Goal: Communication & Community: Answer question/provide support

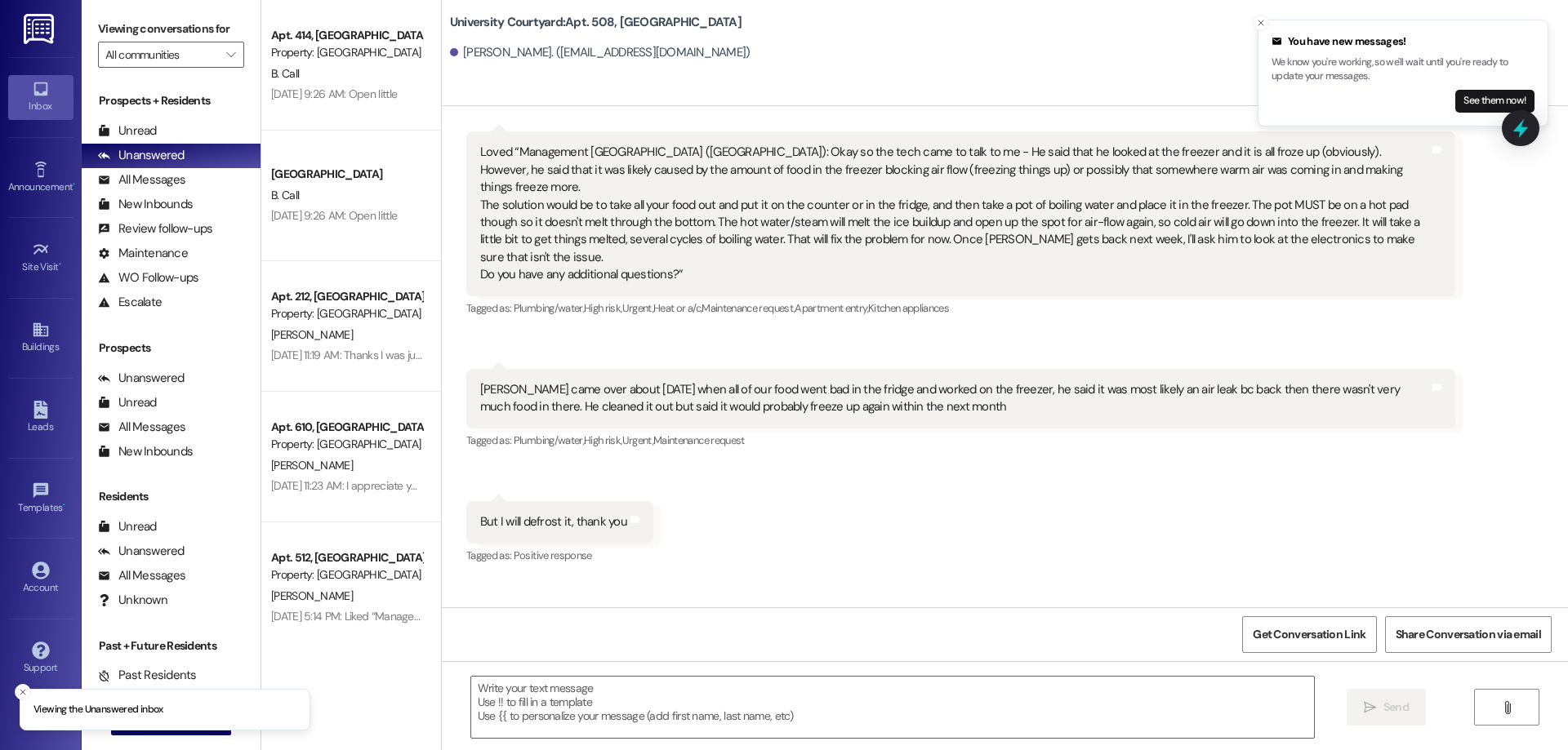
scroll to position [6853, 0]
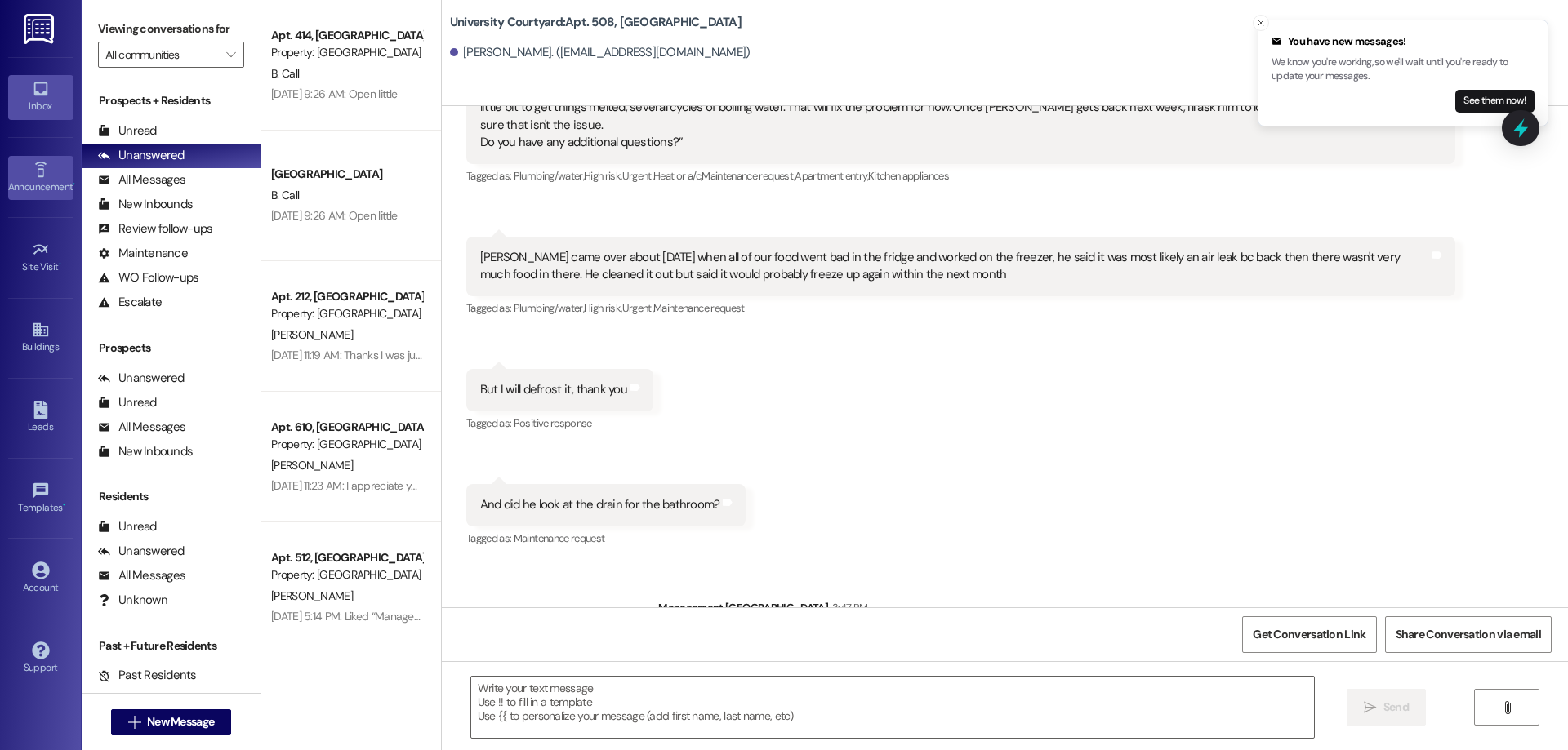
click at [47, 170] on icon at bounding box center [40, 169] width 18 height 18
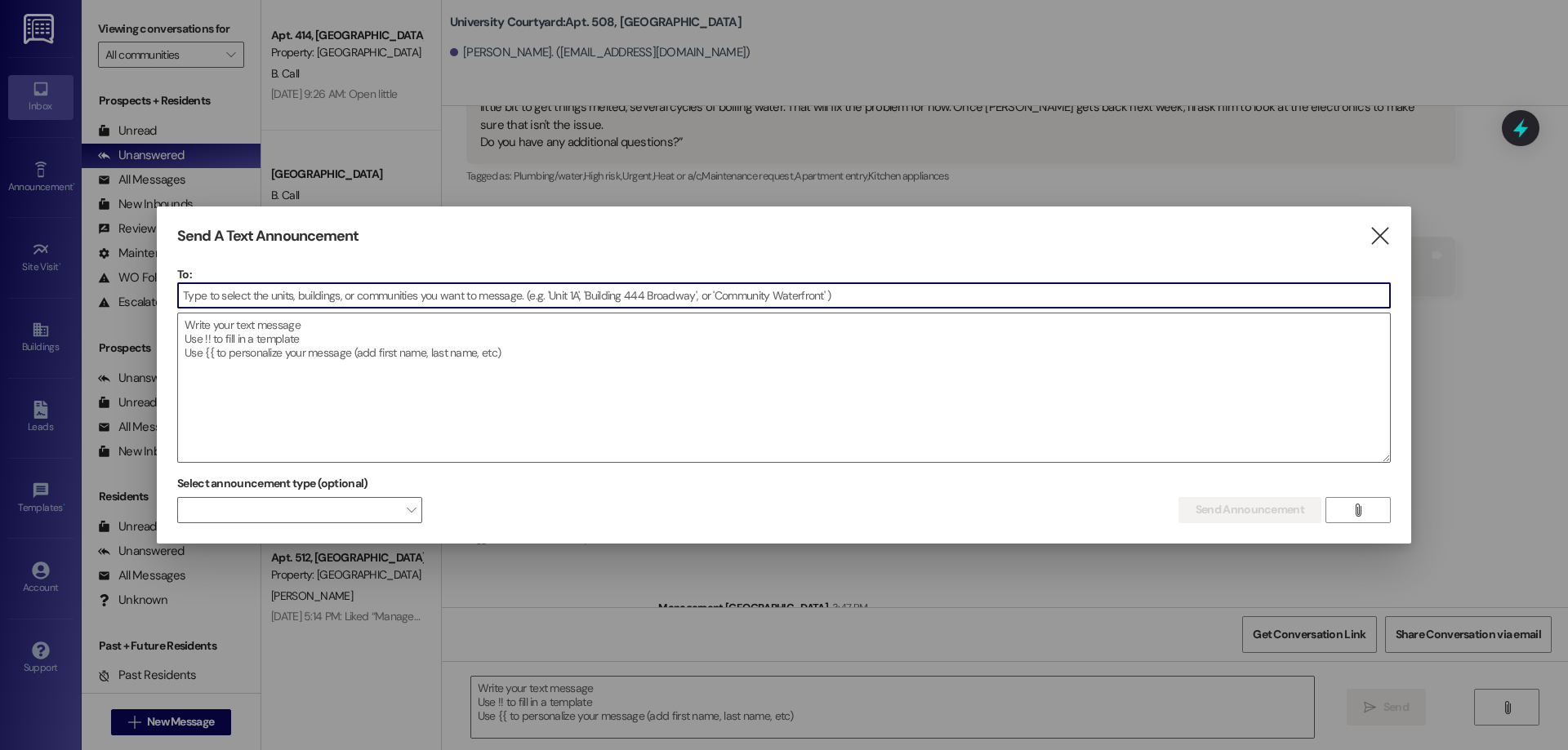
click at [319, 296] on input at bounding box center [784, 296] width 1212 height 25
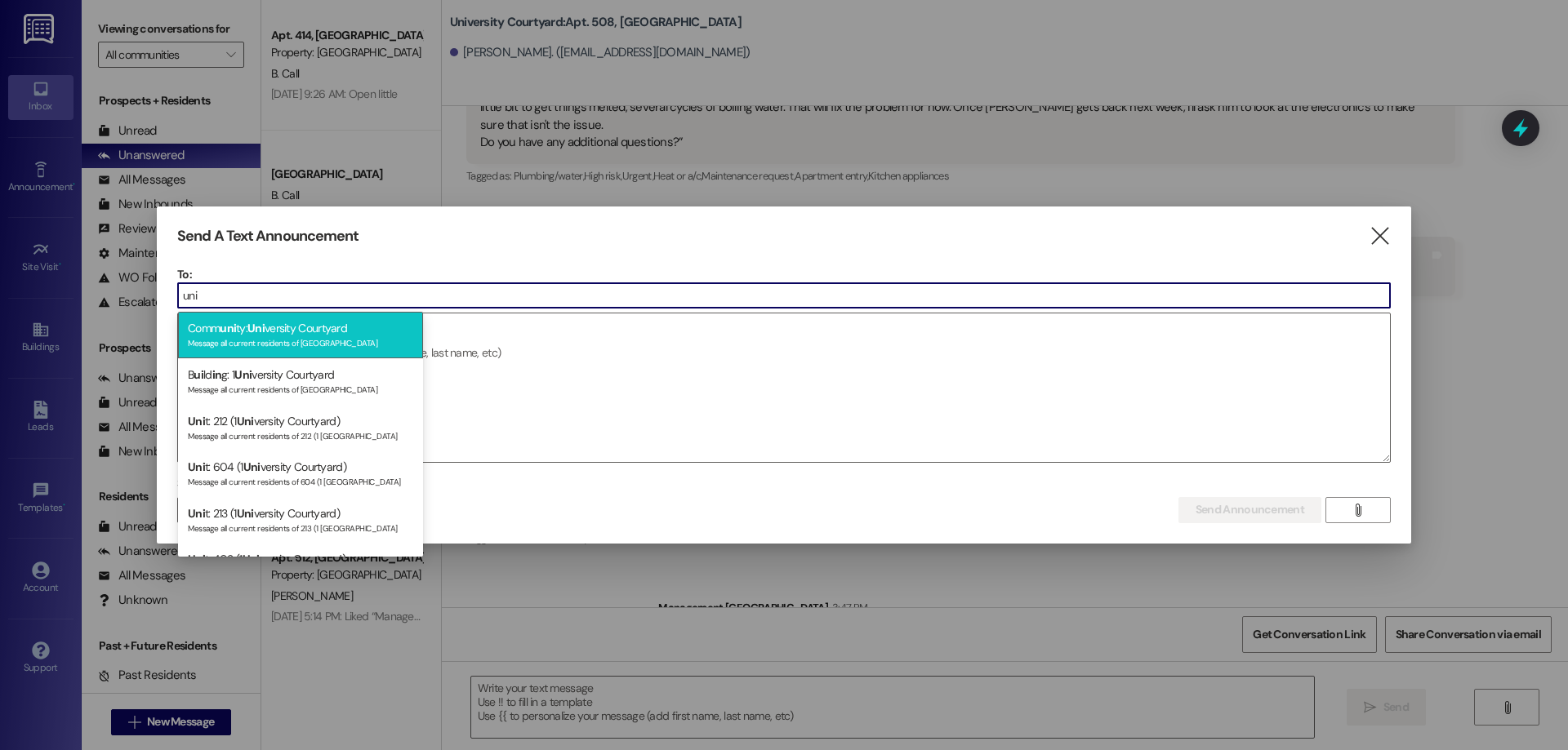
type input "uni"
click at [309, 336] on div "Comm uni ty: Uni versity Courtyard Message all current residents of [GEOGRAPHIC…" at bounding box center [300, 335] width 245 height 46
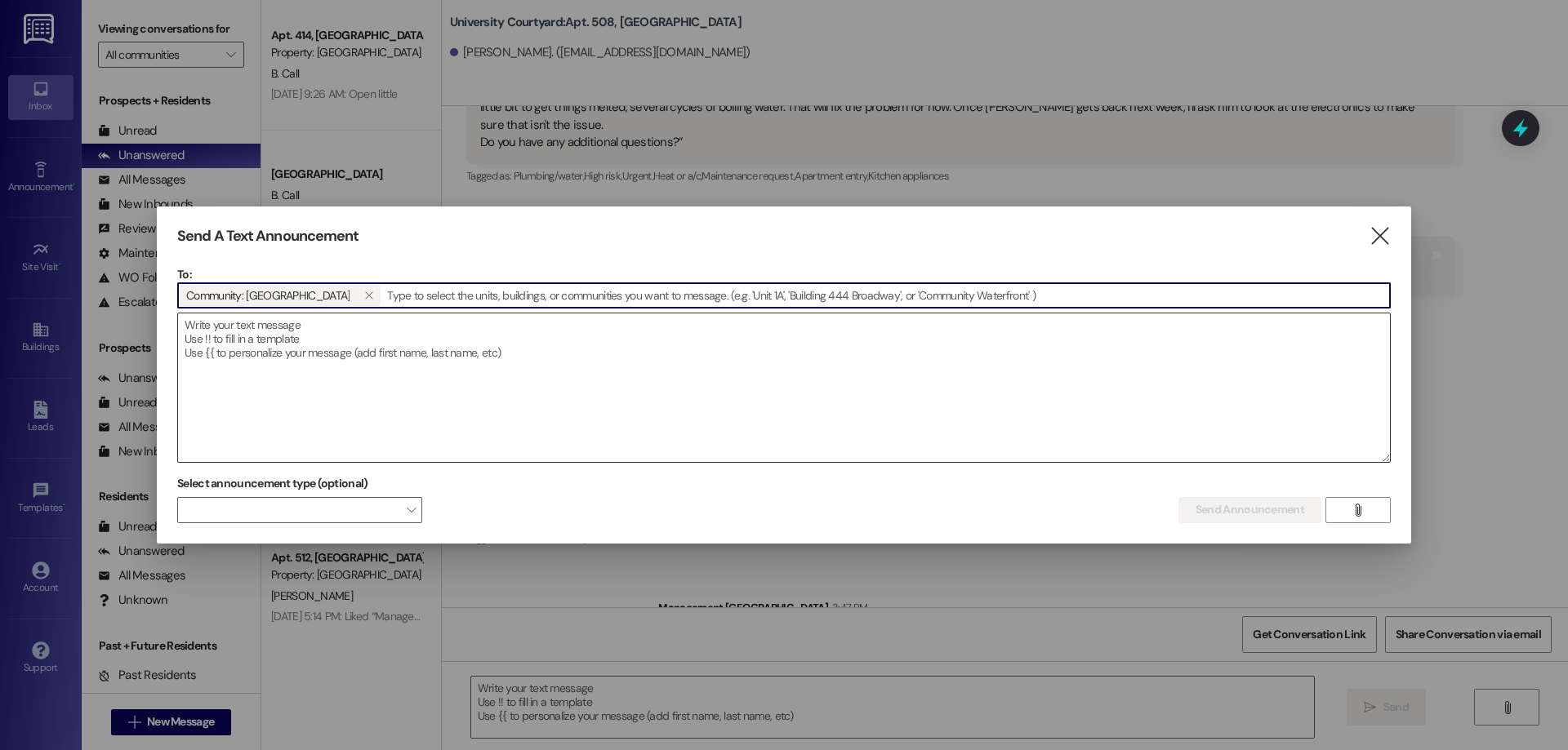
click at [392, 350] on textarea at bounding box center [784, 387] width 1212 height 148
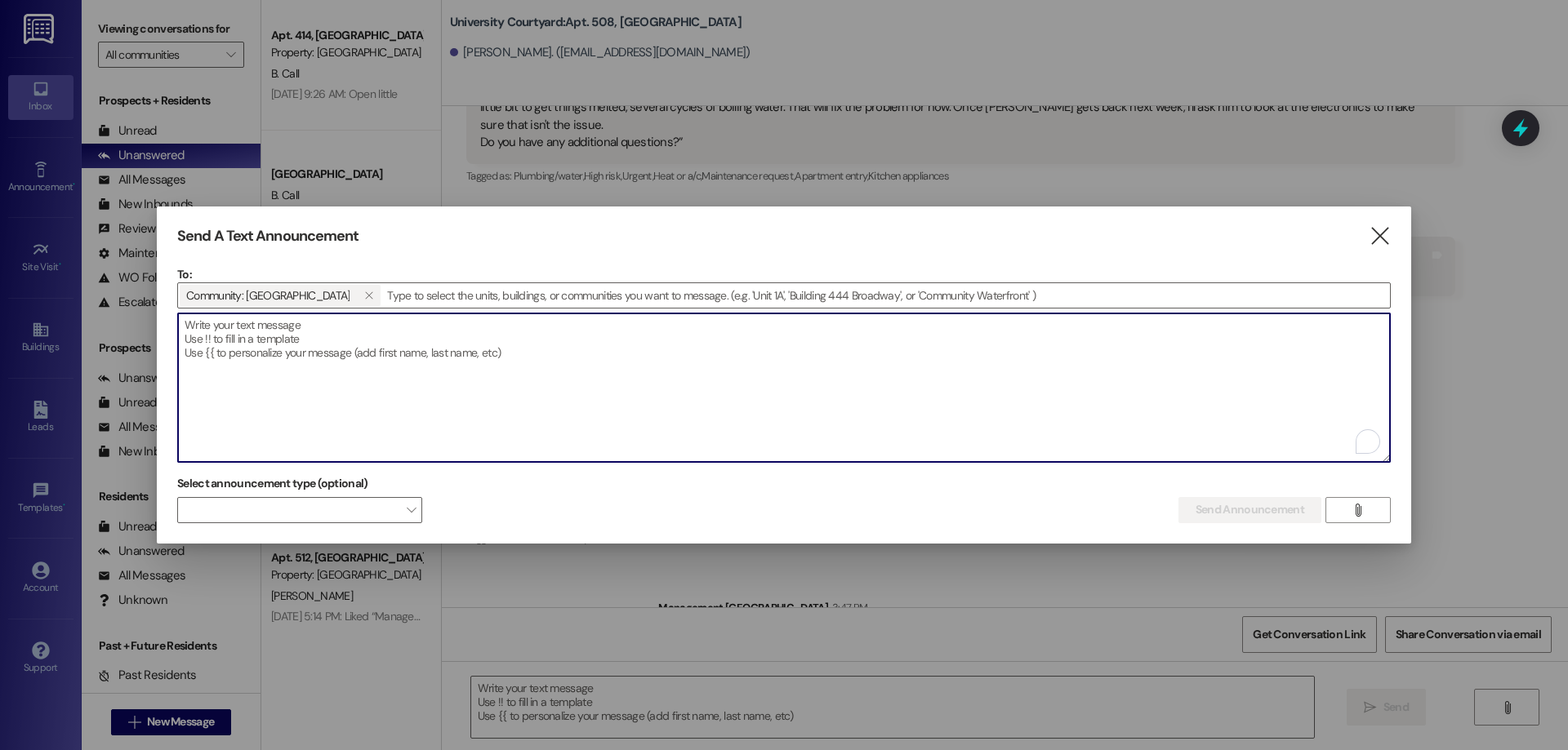
paste textarea "Loremipsum Dolorsita Consecte Adipiscing: Elits Doeiusmo! Temp inc u lab etdolo…"
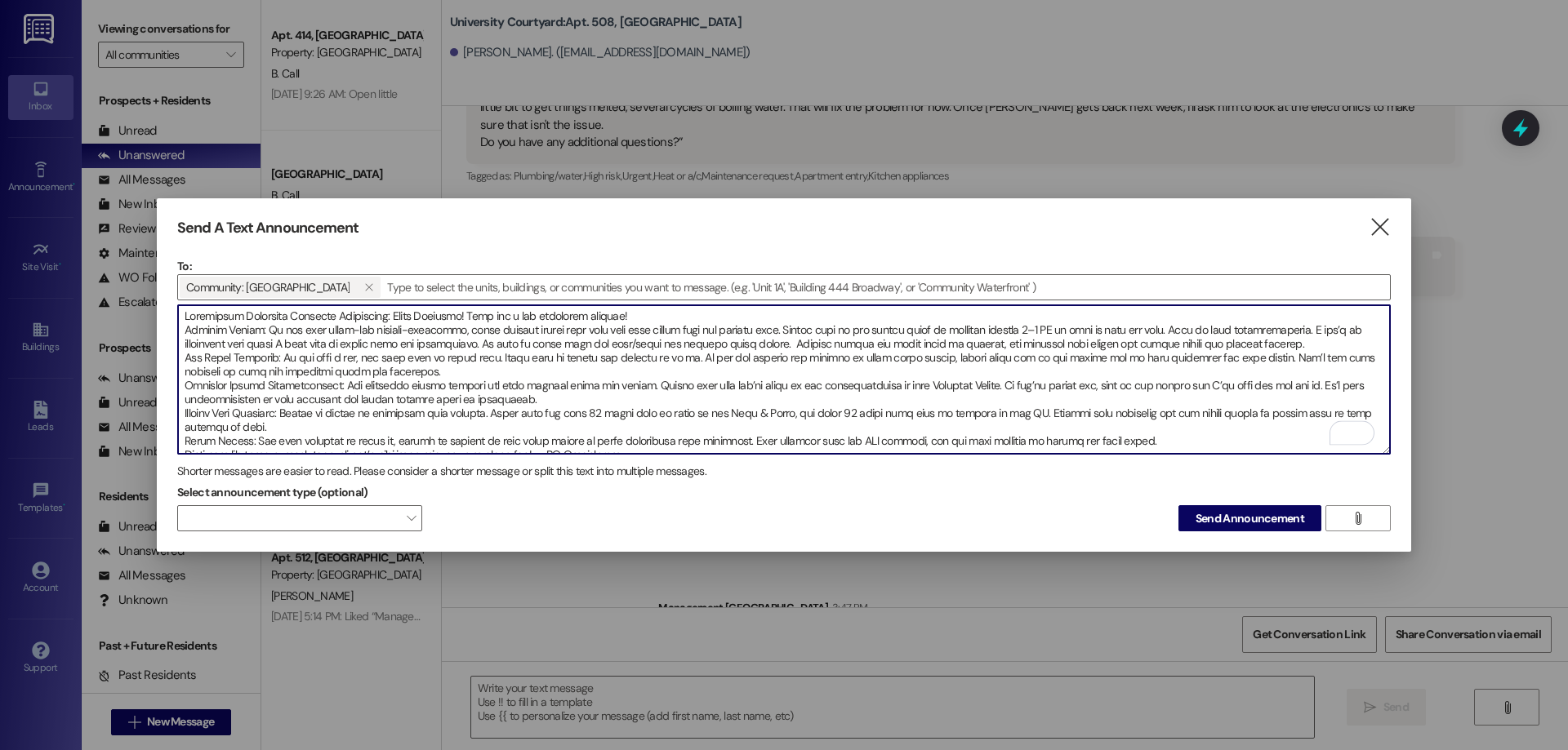
scroll to position [0, 0]
click at [647, 312] on textarea "To enrich screen reader interactions, please activate Accessibility in Grammarl…" at bounding box center [784, 379] width 1212 height 148
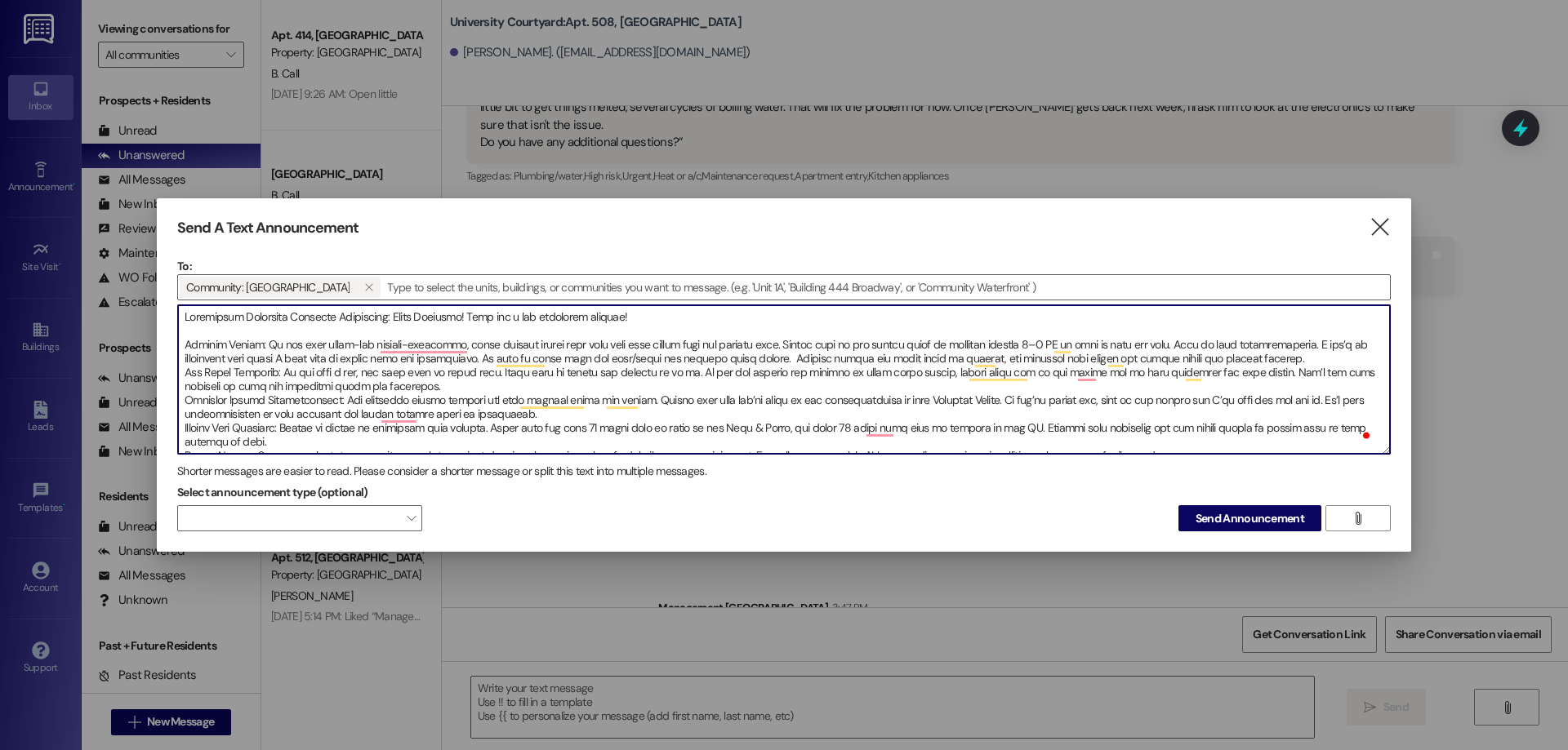
click at [1314, 354] on textarea "To enrich screen reader interactions, please activate Accessibility in Grammarl…" at bounding box center [784, 379] width 1212 height 148
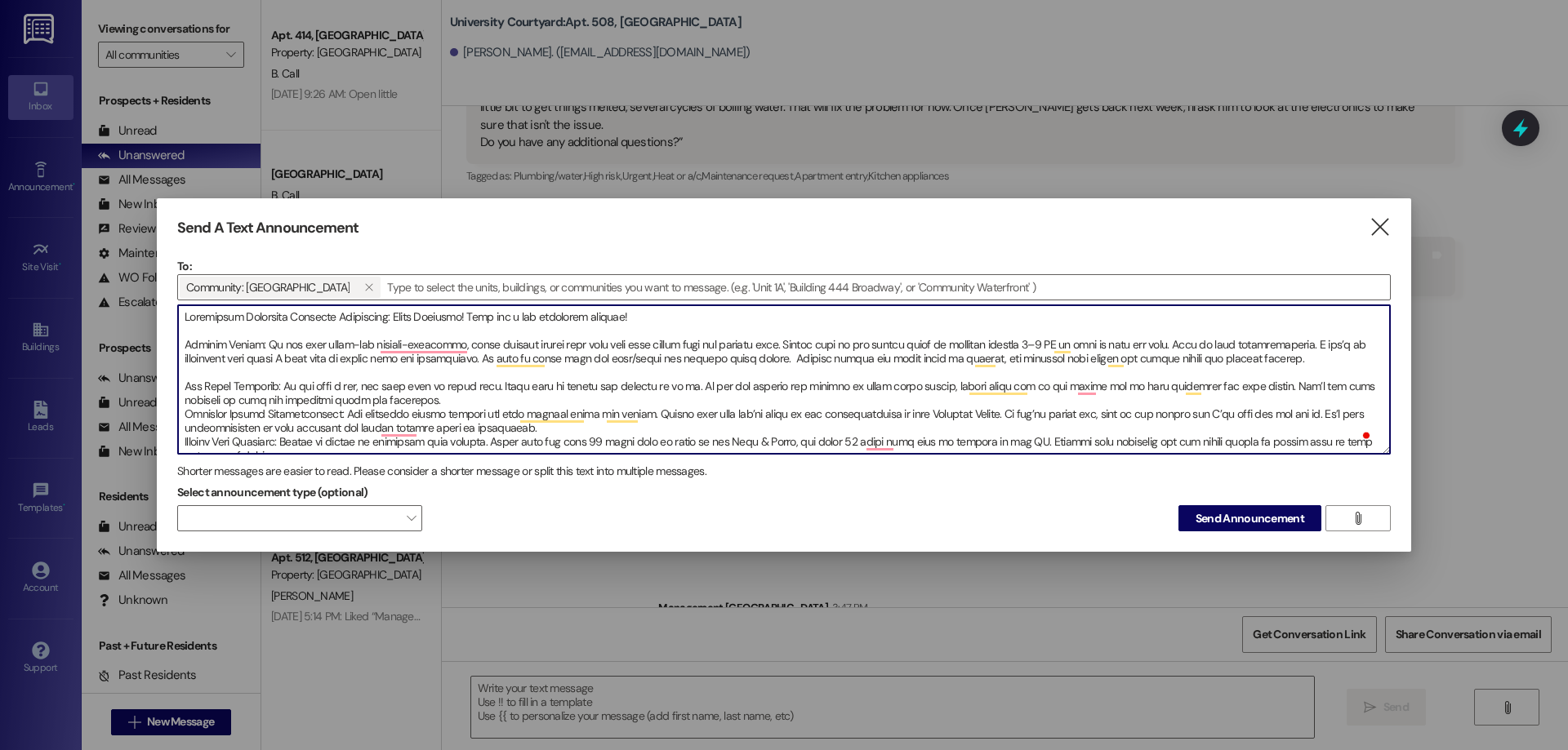
click at [396, 396] on textarea "To enrich screen reader interactions, please activate Accessibility in Grammarl…" at bounding box center [784, 379] width 1212 height 148
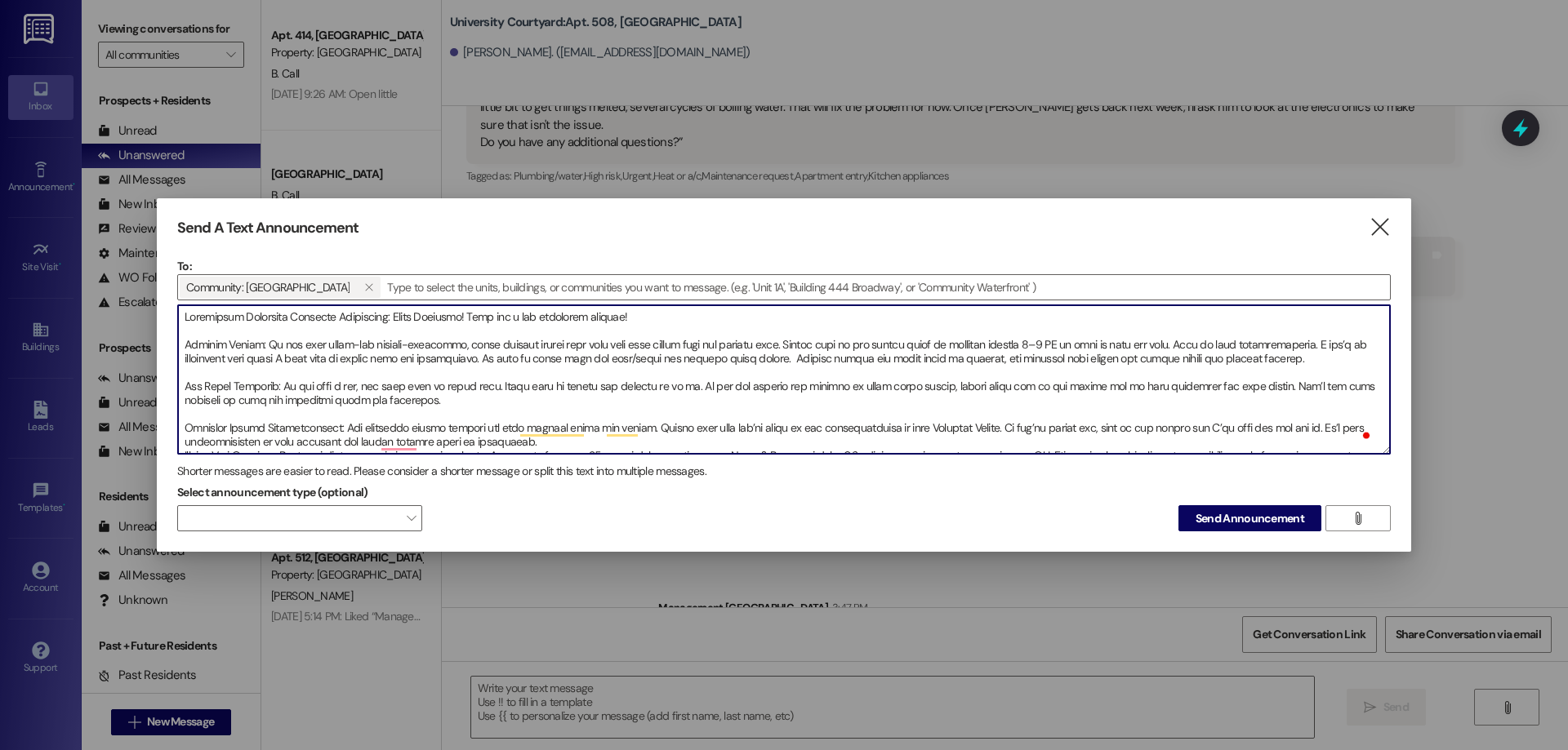
scroll to position [82, 0]
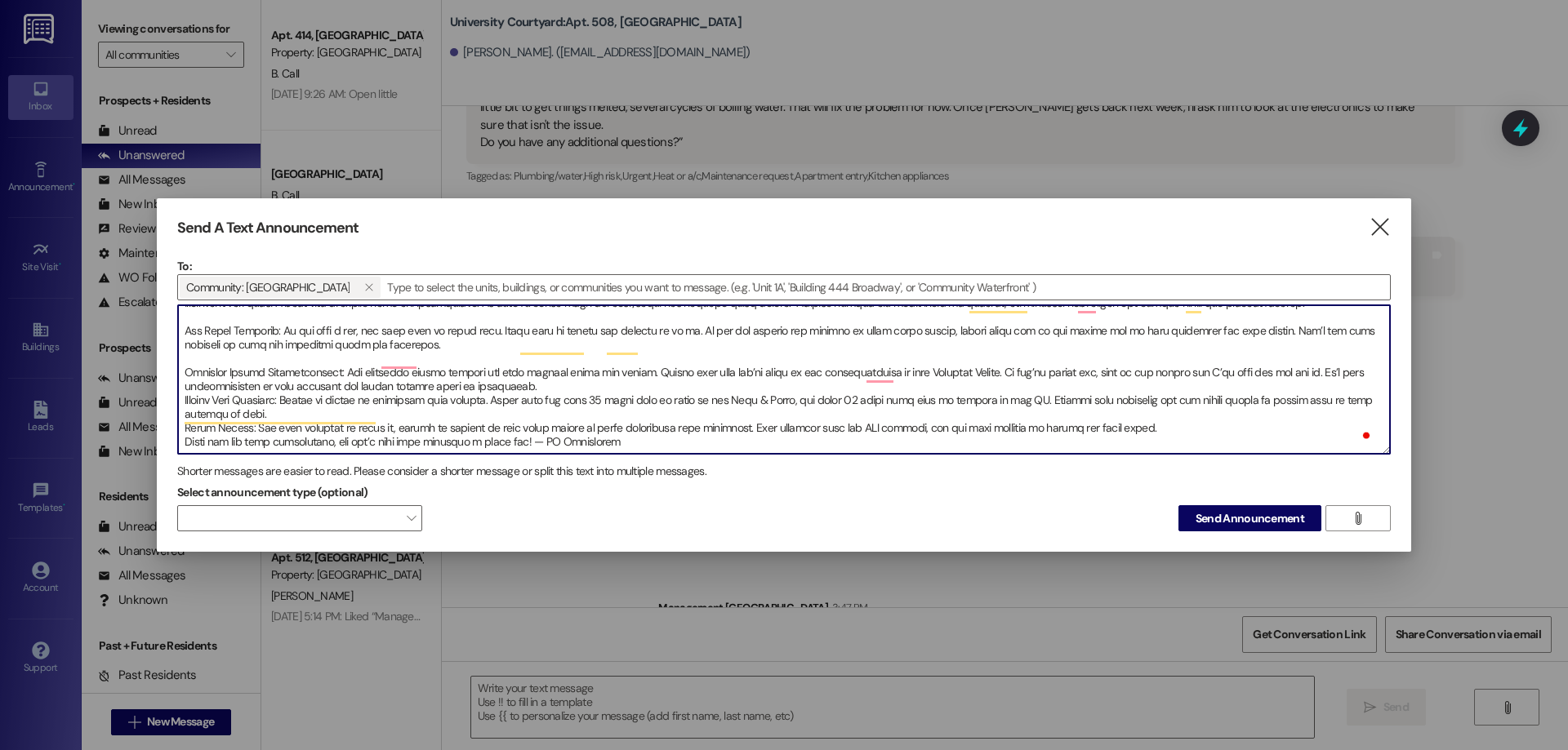
click at [531, 354] on textarea "To enrich screen reader interactions, please activate Accessibility in Grammarl…" at bounding box center [784, 379] width 1212 height 148
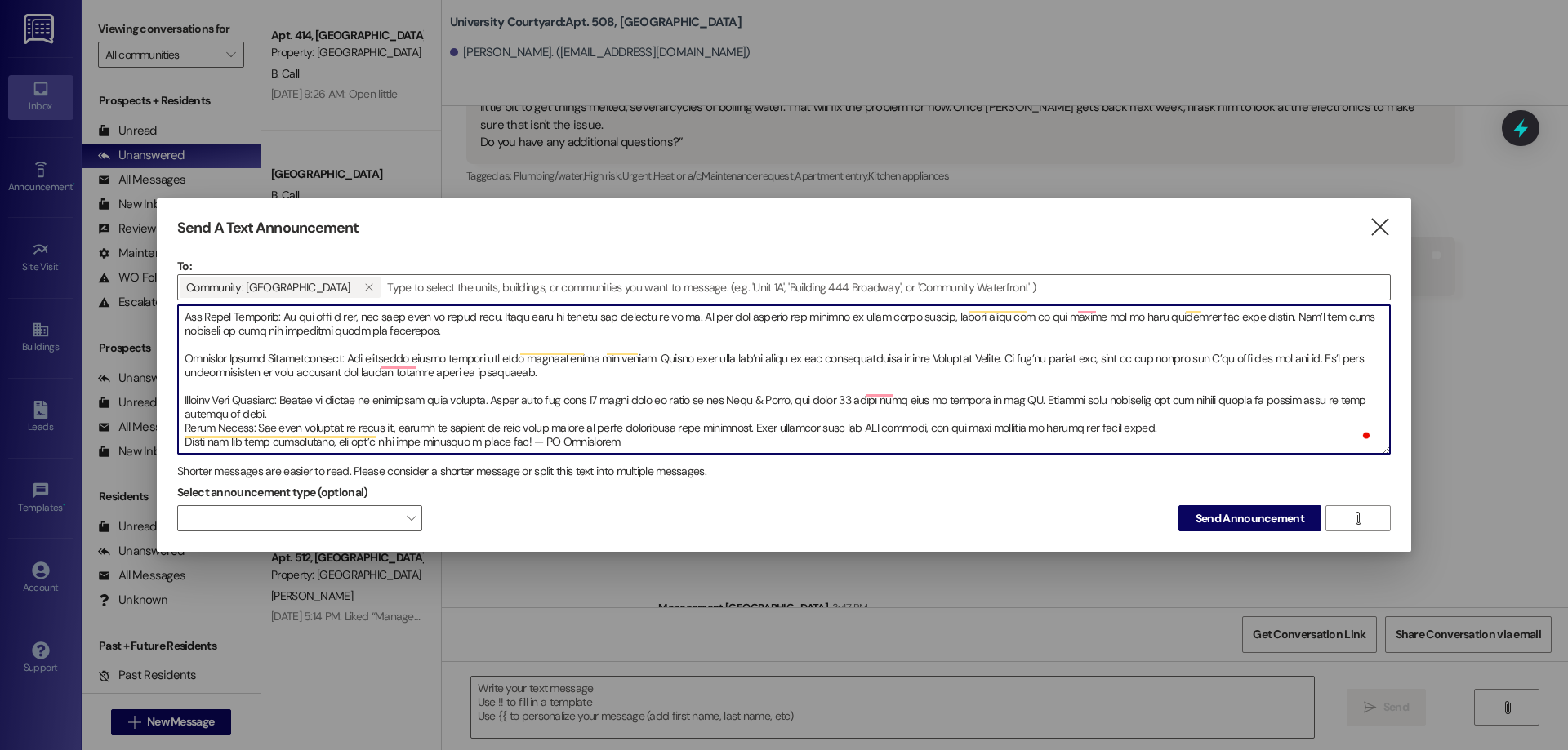
click at [290, 403] on textarea "To enrich screen reader interactions, please activate Accessibility in Grammarl…" at bounding box center [784, 379] width 1212 height 148
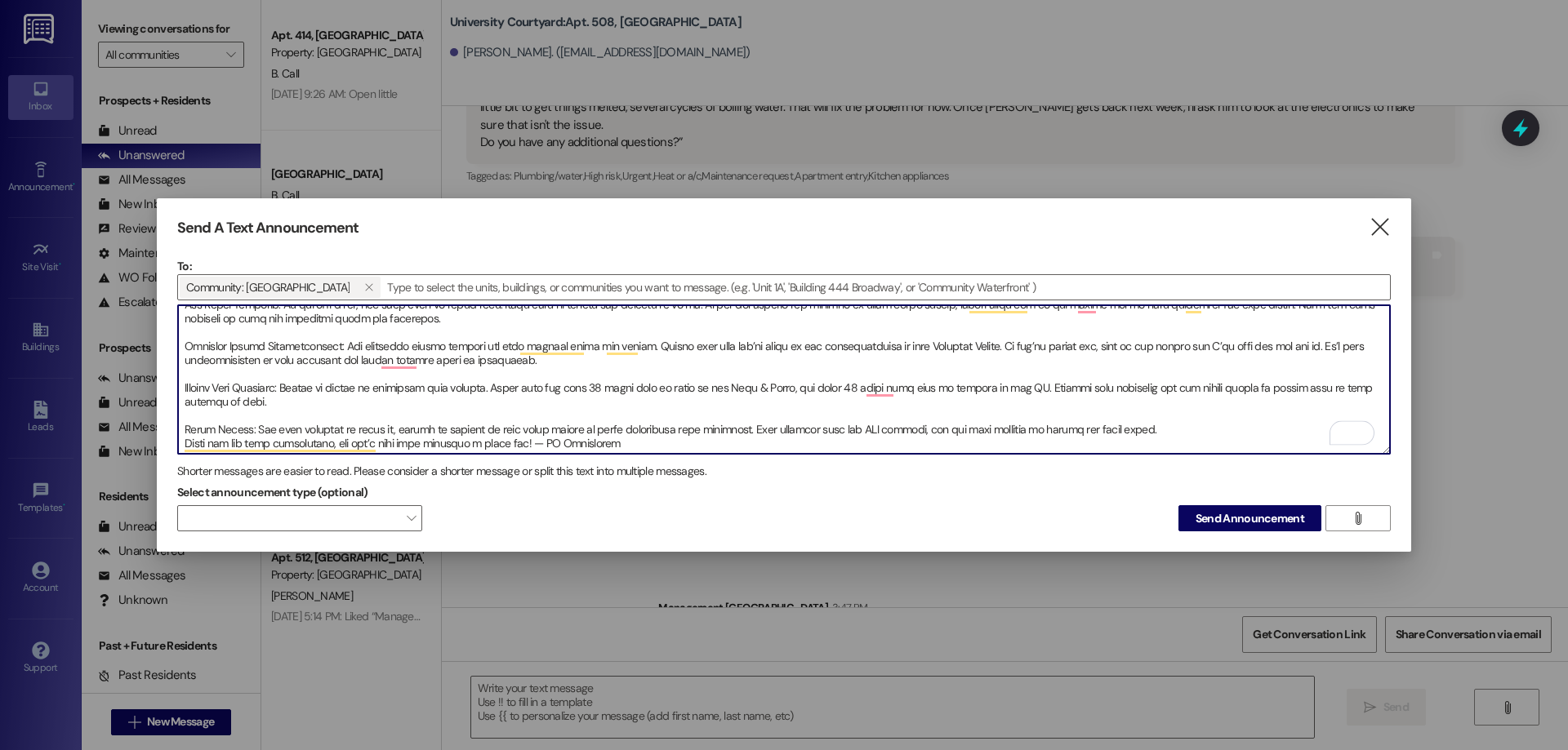
click at [1149, 421] on textarea "To enrich screen reader interactions, please activate Accessibility in Grammarl…" at bounding box center [784, 379] width 1212 height 148
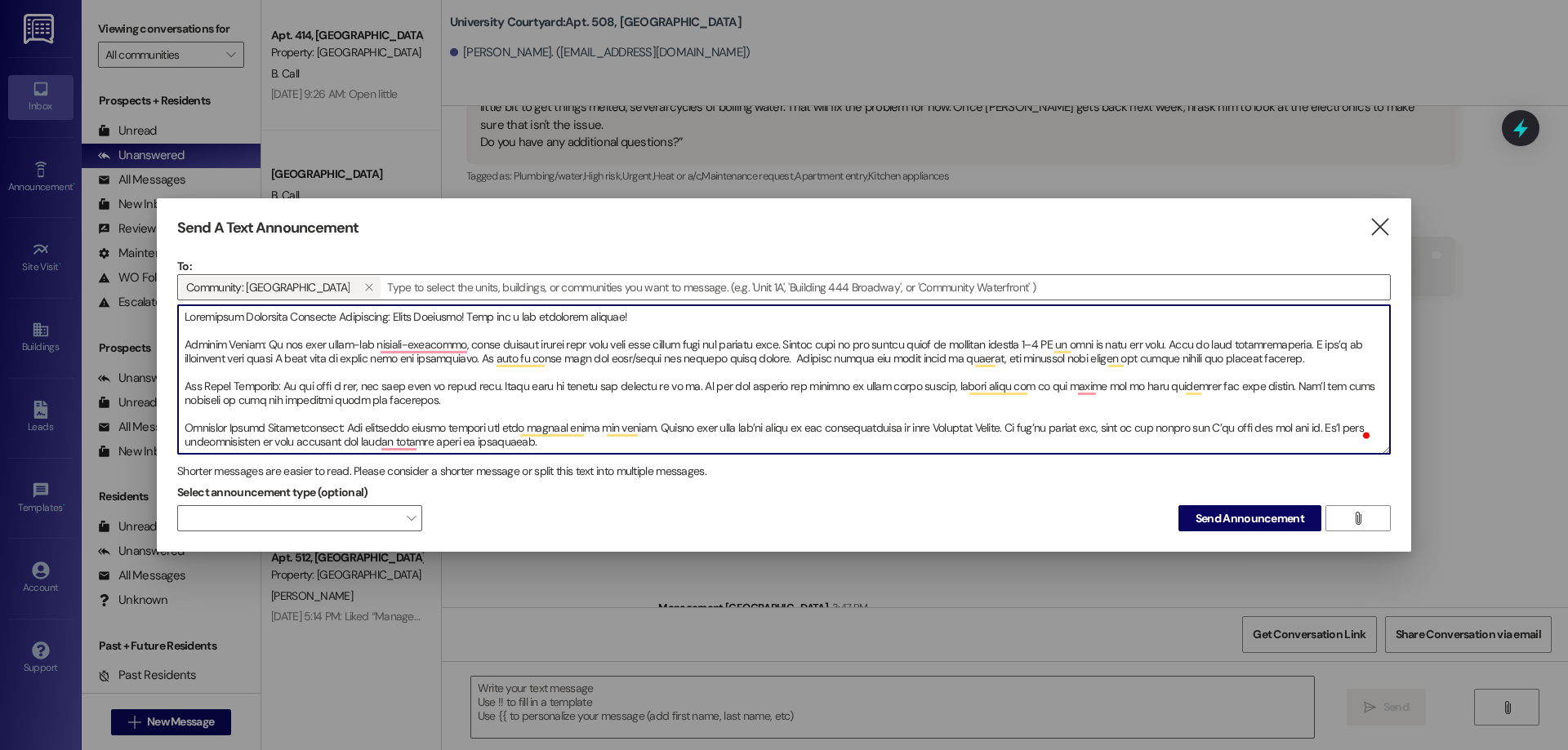
drag, startPoint x: 1307, startPoint y: 357, endPoint x: 261, endPoint y: 335, distance: 1046.2
click at [261, 335] on textarea "To enrich screen reader interactions, please activate Accessibility in Grammarl…" at bounding box center [784, 379] width 1212 height 148
paste textarea "I recently got new parking passes that are weather resistant, shiny, and have a…"
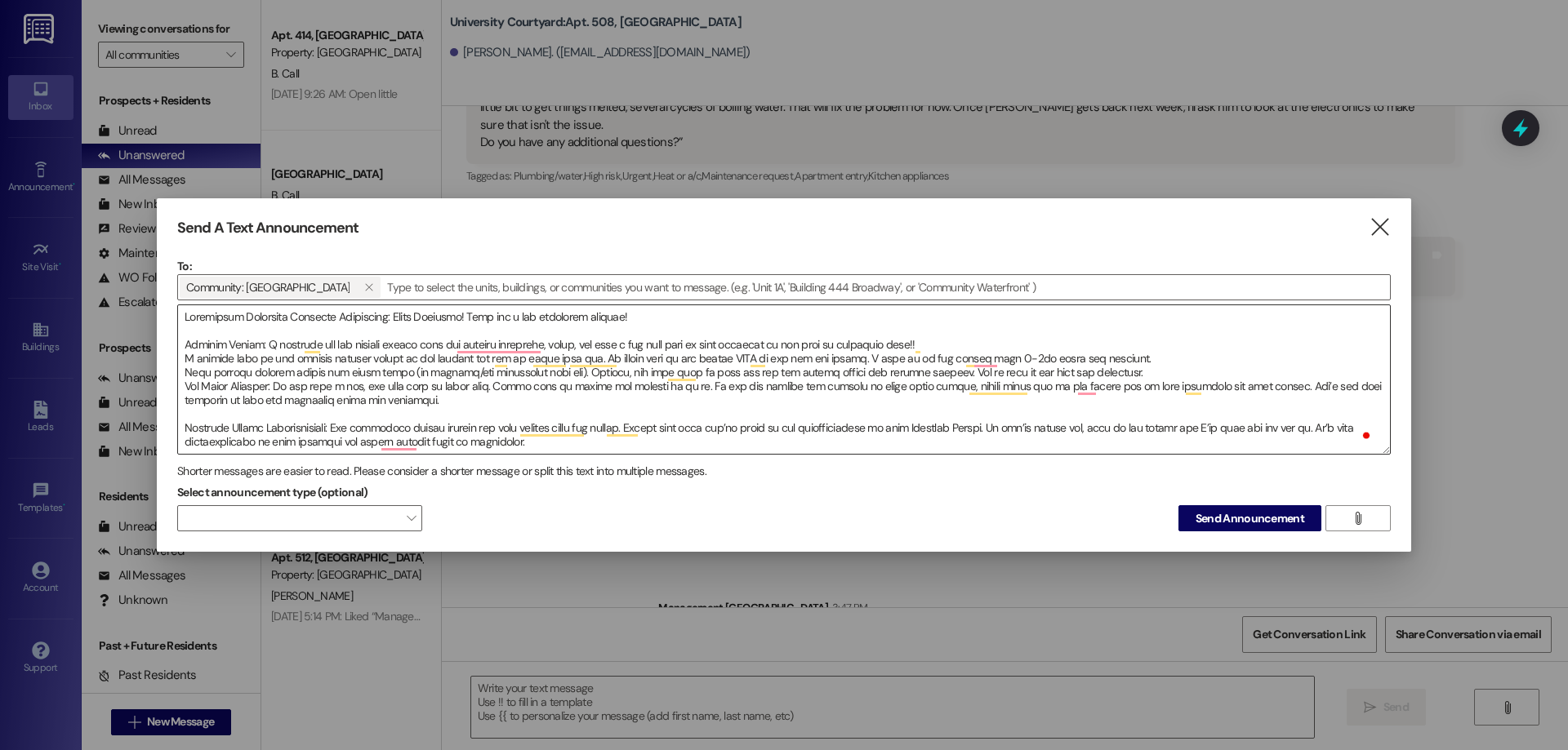
click at [931, 366] on textarea "To enrich screen reader interactions, please activate Accessibility in Grammarl…" at bounding box center [784, 379] width 1212 height 148
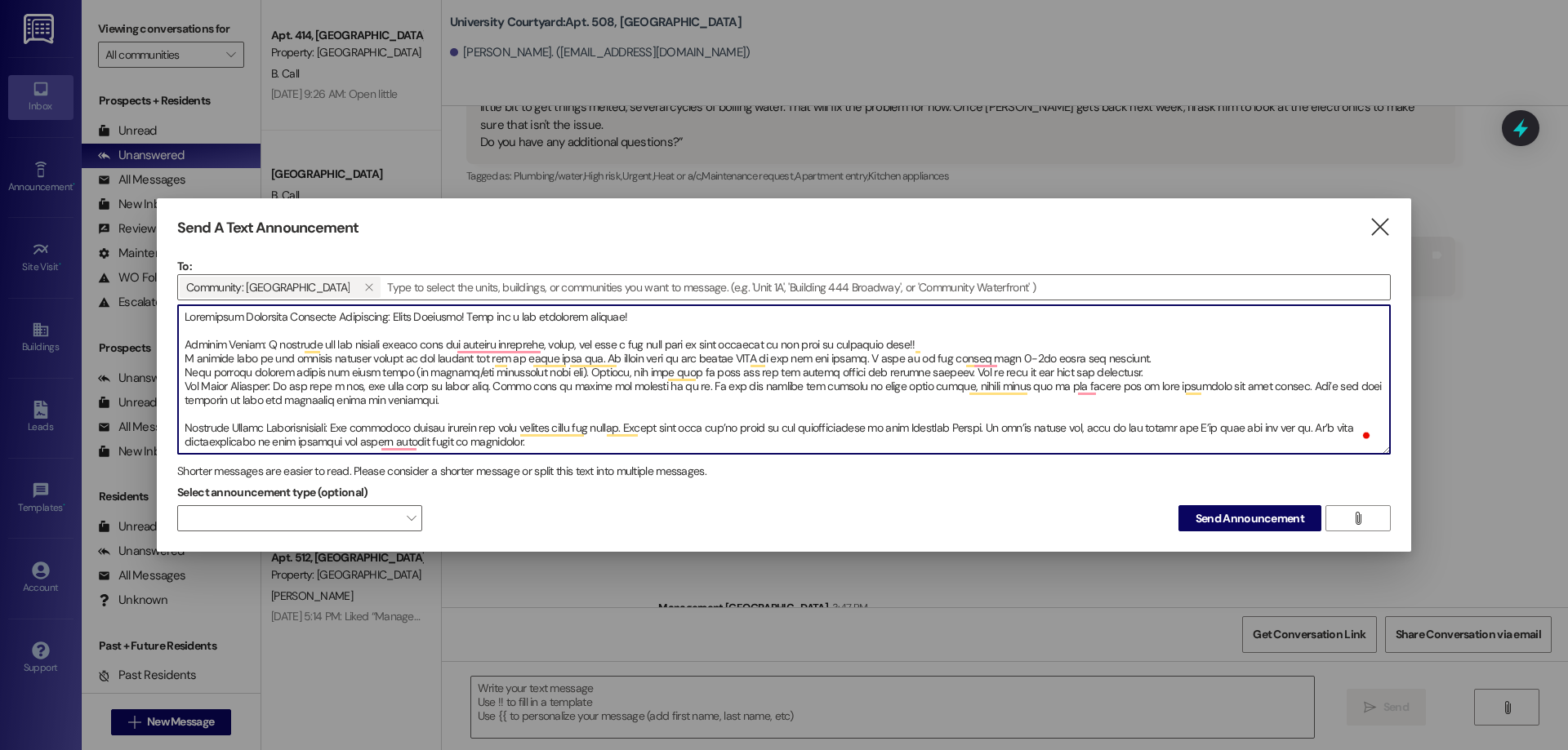
paste textarea "Please also bring your car(s) information, including make/model & license plate…"
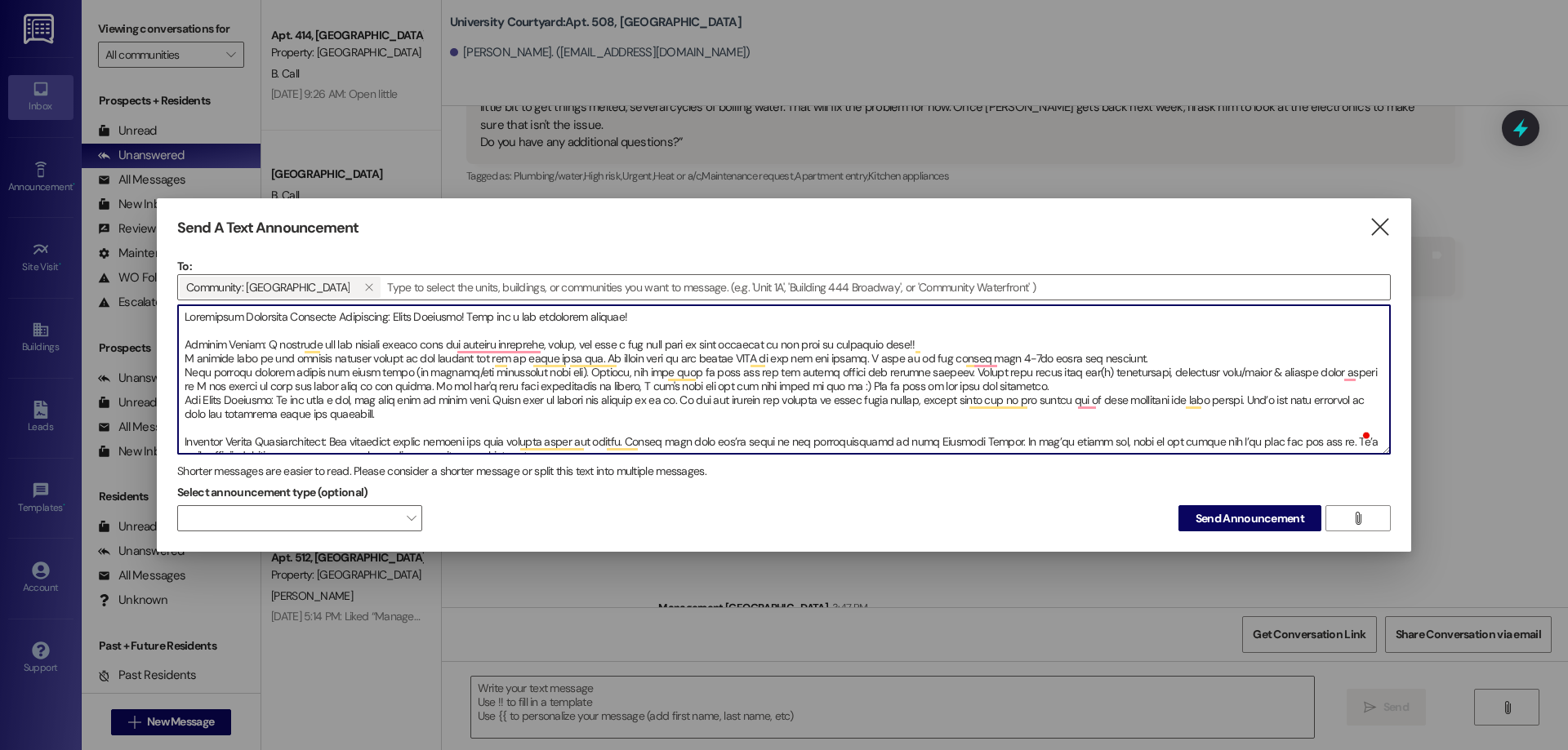
click at [1055, 373] on textarea "To enrich screen reader interactions, please activate Accessibility in Grammarl…" at bounding box center [784, 379] width 1212 height 148
click at [1027, 379] on textarea "To enrich screen reader interactions, please activate Accessibility in Grammarl…" at bounding box center [784, 379] width 1212 height 148
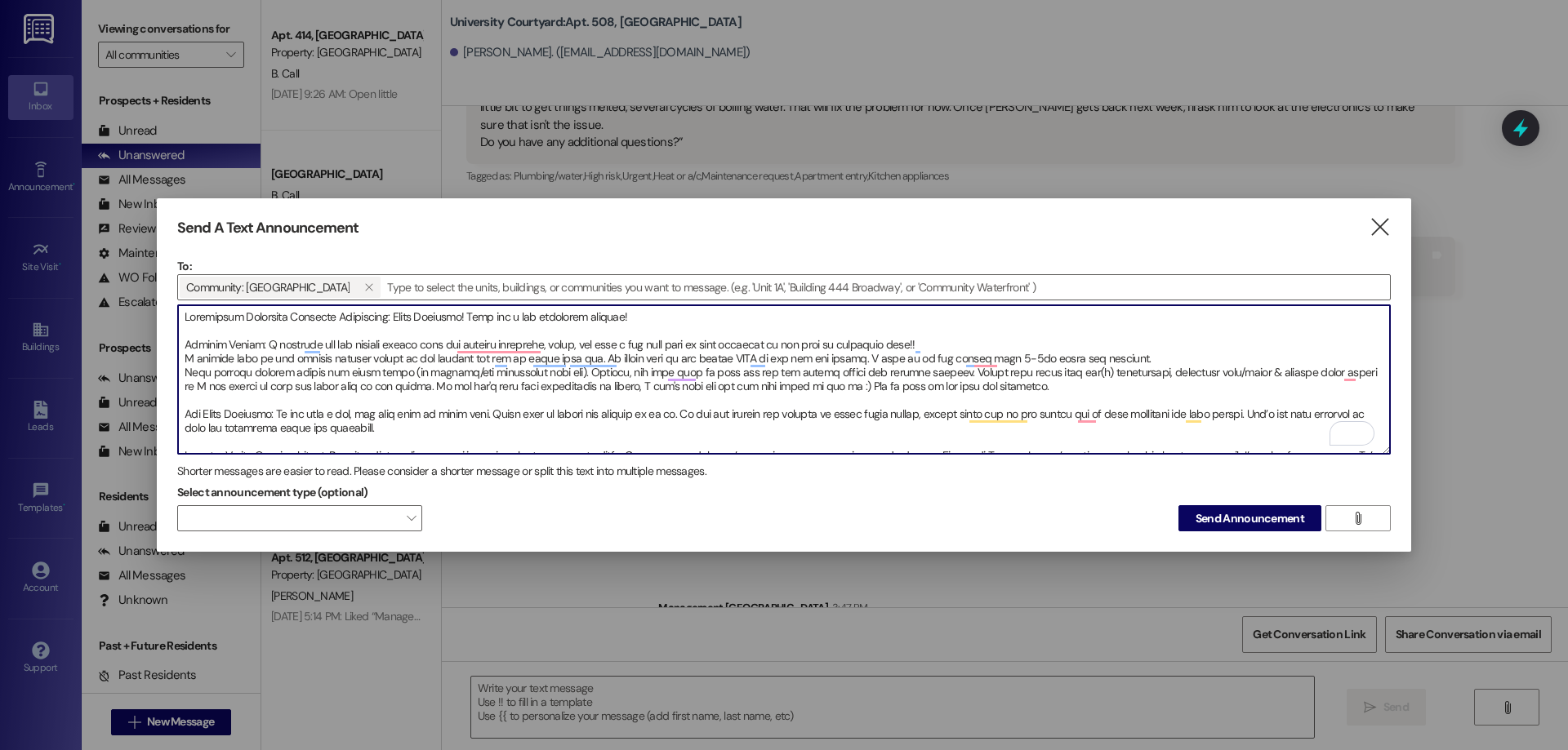
drag, startPoint x: 628, startPoint y: 419, endPoint x: 152, endPoint y: 294, distance: 492.1
click at [152, 294] on div "Send A Text Announcement  To: Community: University Courtyard   Drop image f…" at bounding box center [784, 375] width 1568 height 750
type textarea "University Courtyard Resident Newsletter: Hello Everyone! Here are a few import…"
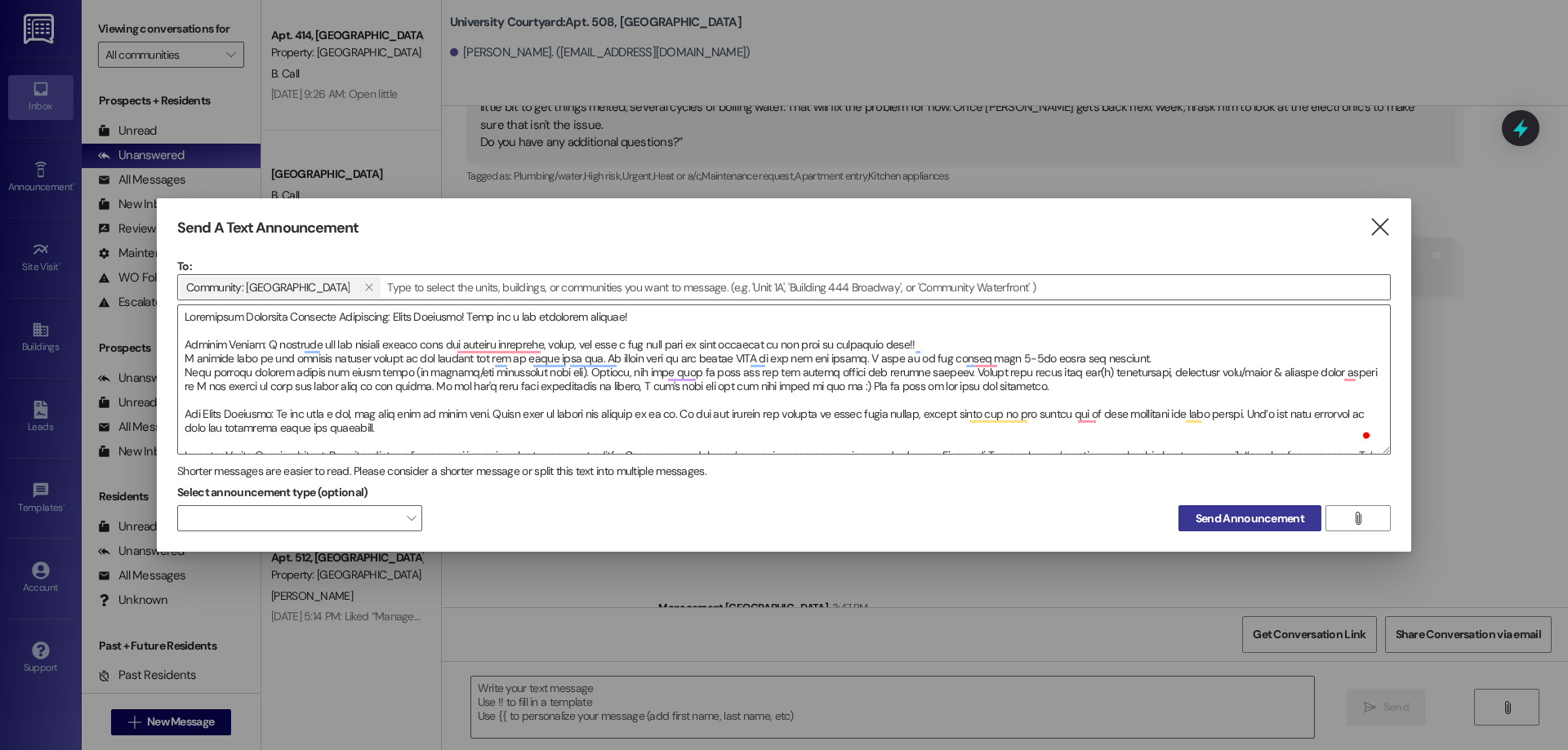
click at [1267, 519] on span "Send Announcement" at bounding box center [1250, 519] width 109 height 18
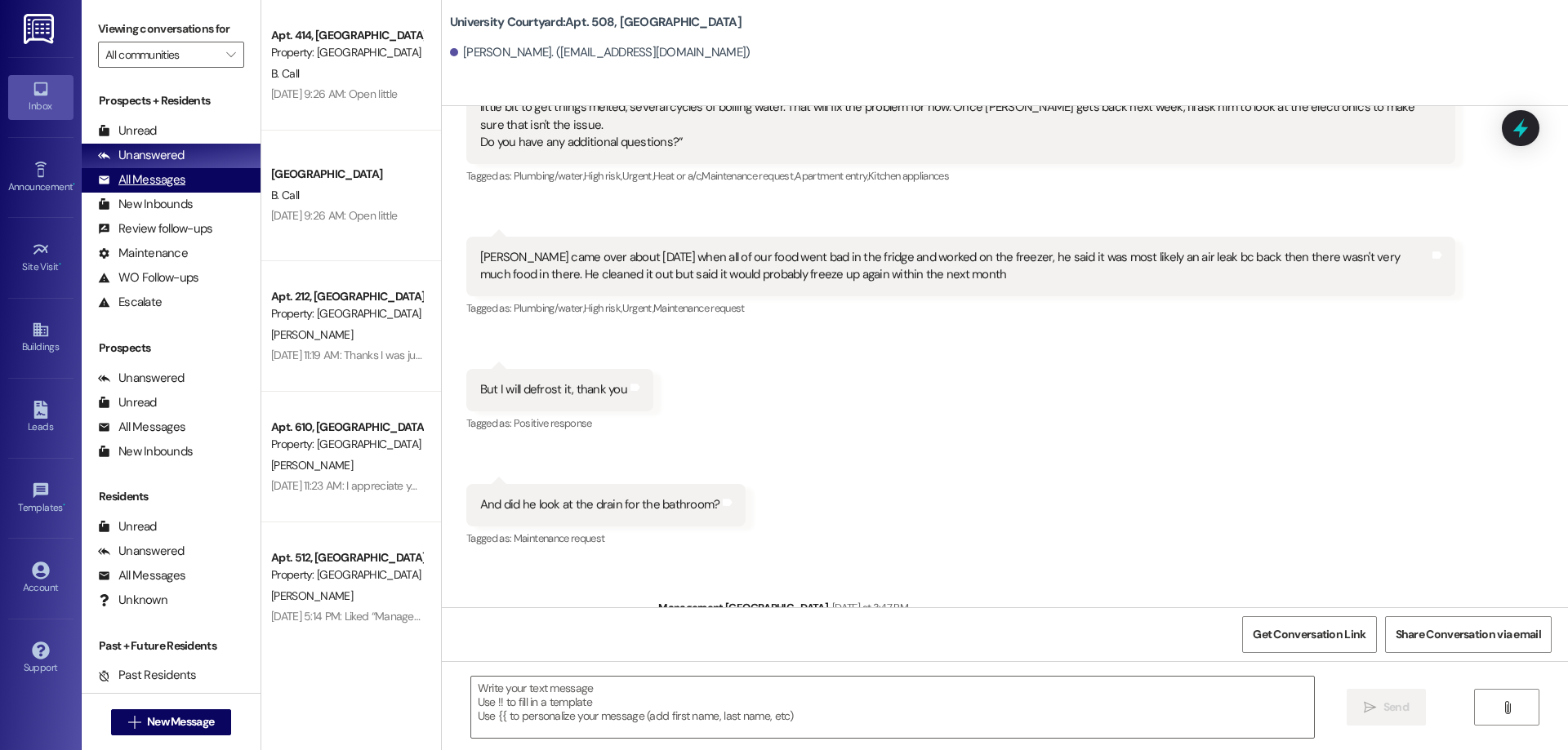
click at [174, 176] on div "All Messages" at bounding box center [142, 180] width 88 height 18
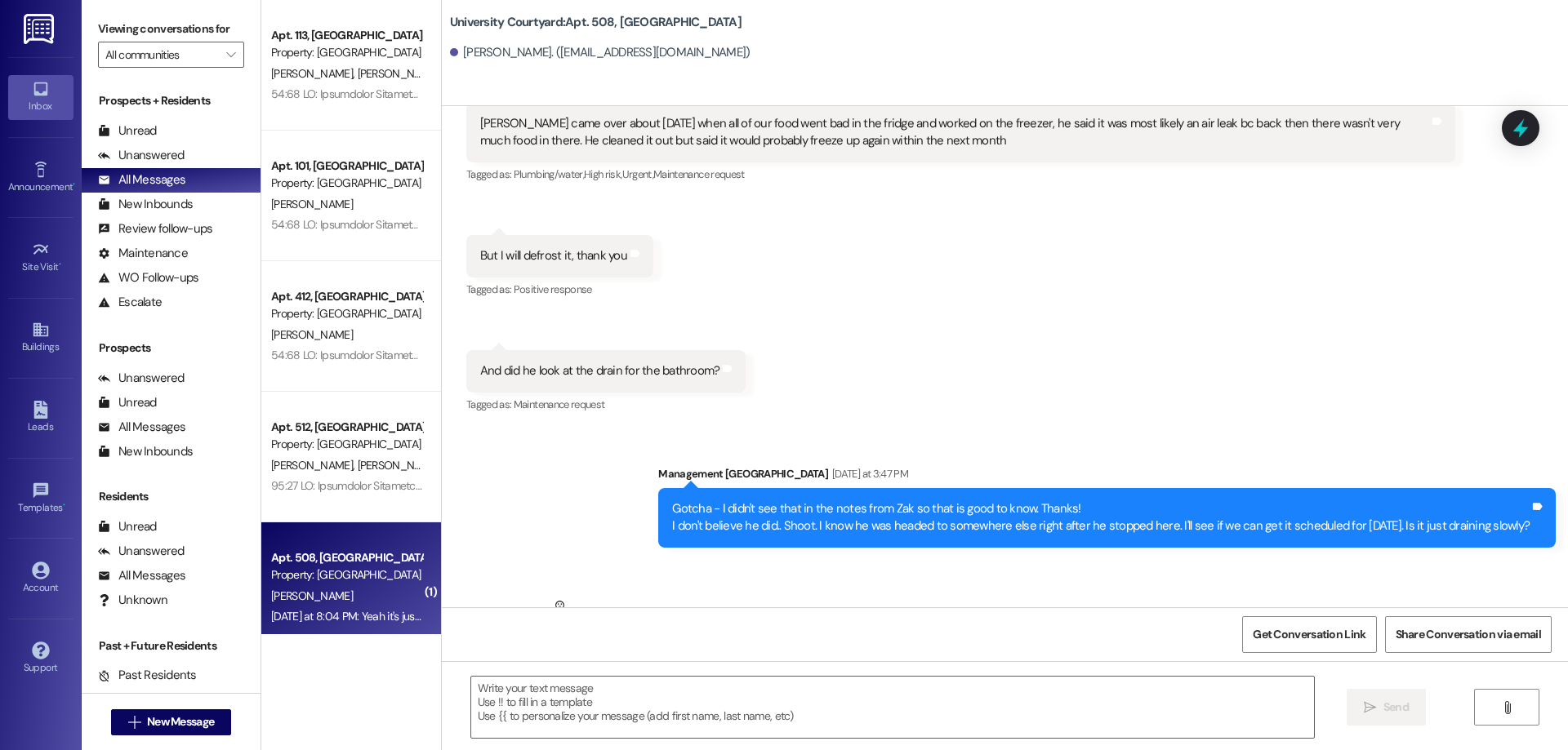
scroll to position [7006, 0]
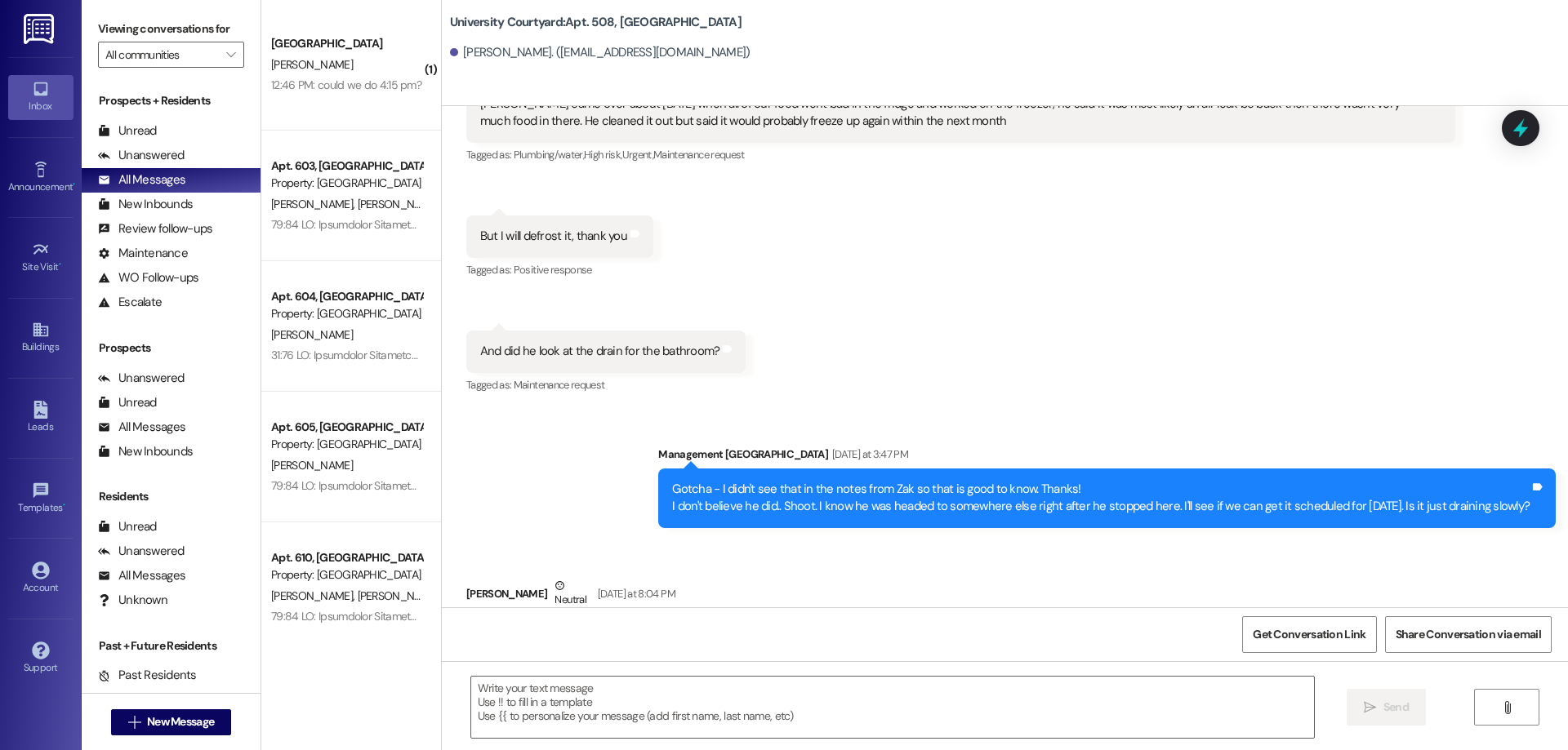
click at [319, 85] on div "12:46 PM: could we do 4:15 pm? 12:46 PM: could we do 4:15 pm?" at bounding box center [346, 84] width 150 height 15
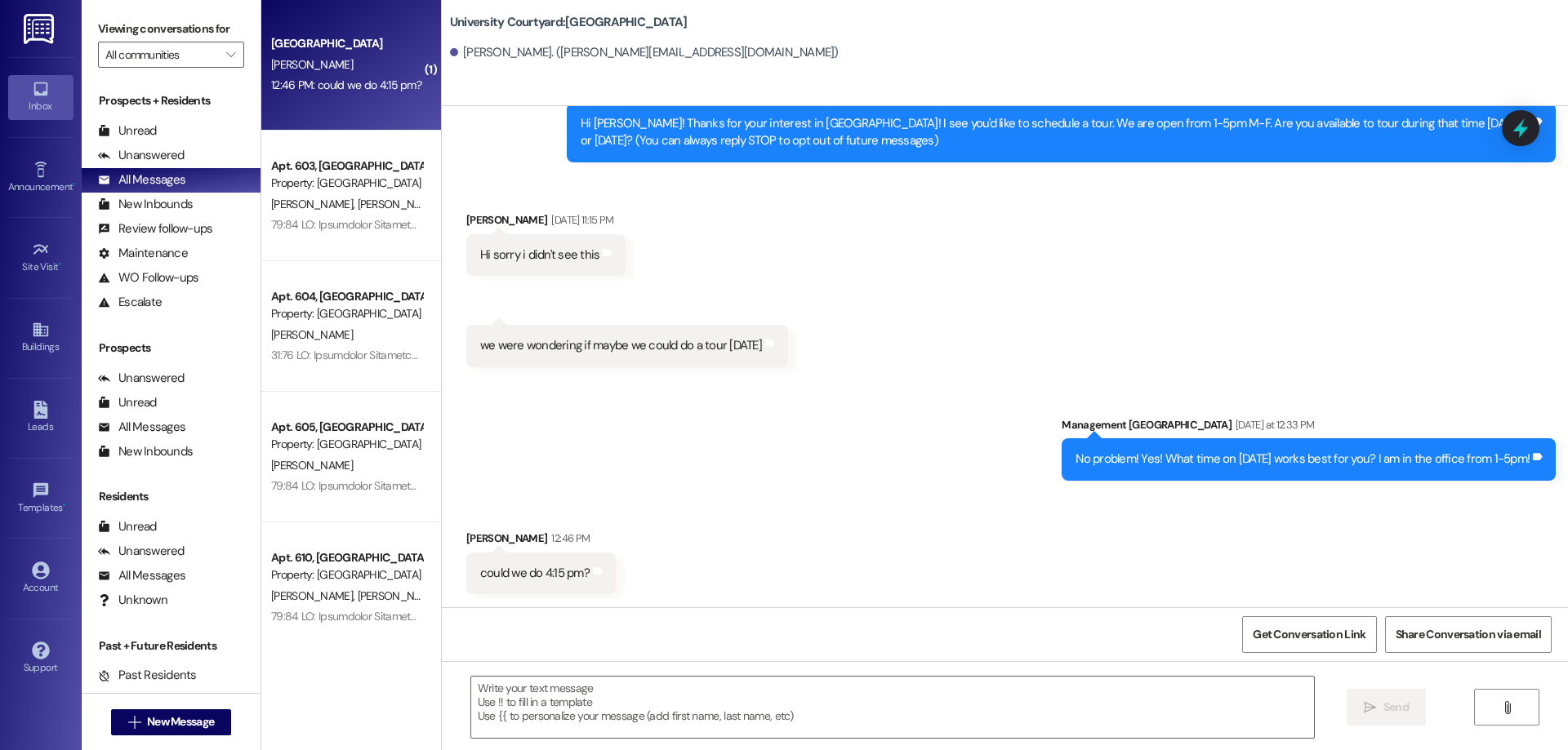
scroll to position [76, 0]
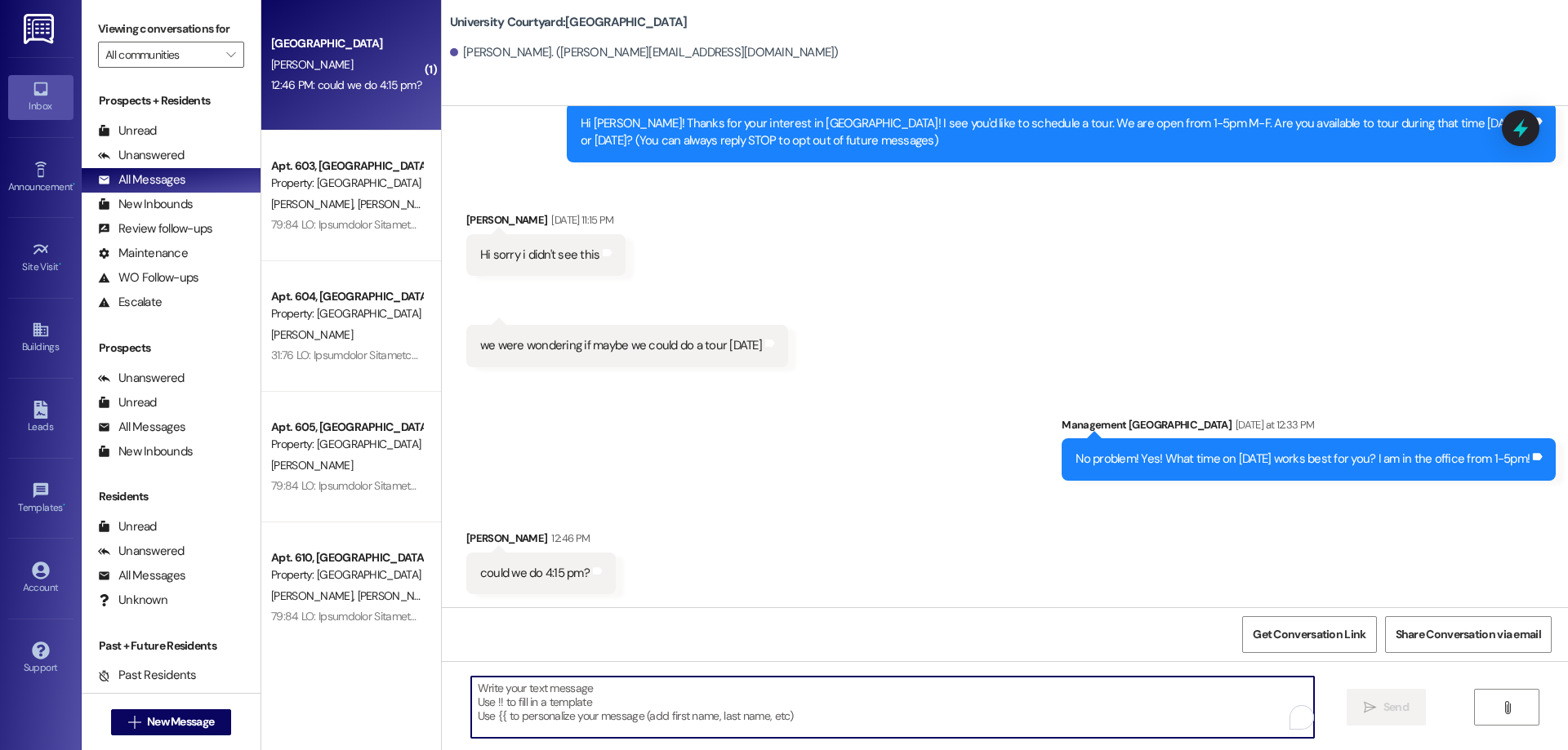
click at [635, 709] on textarea "To enrich screen reader interactions, please activate Accessibility in Grammarl…" at bounding box center [892, 708] width 843 height 61
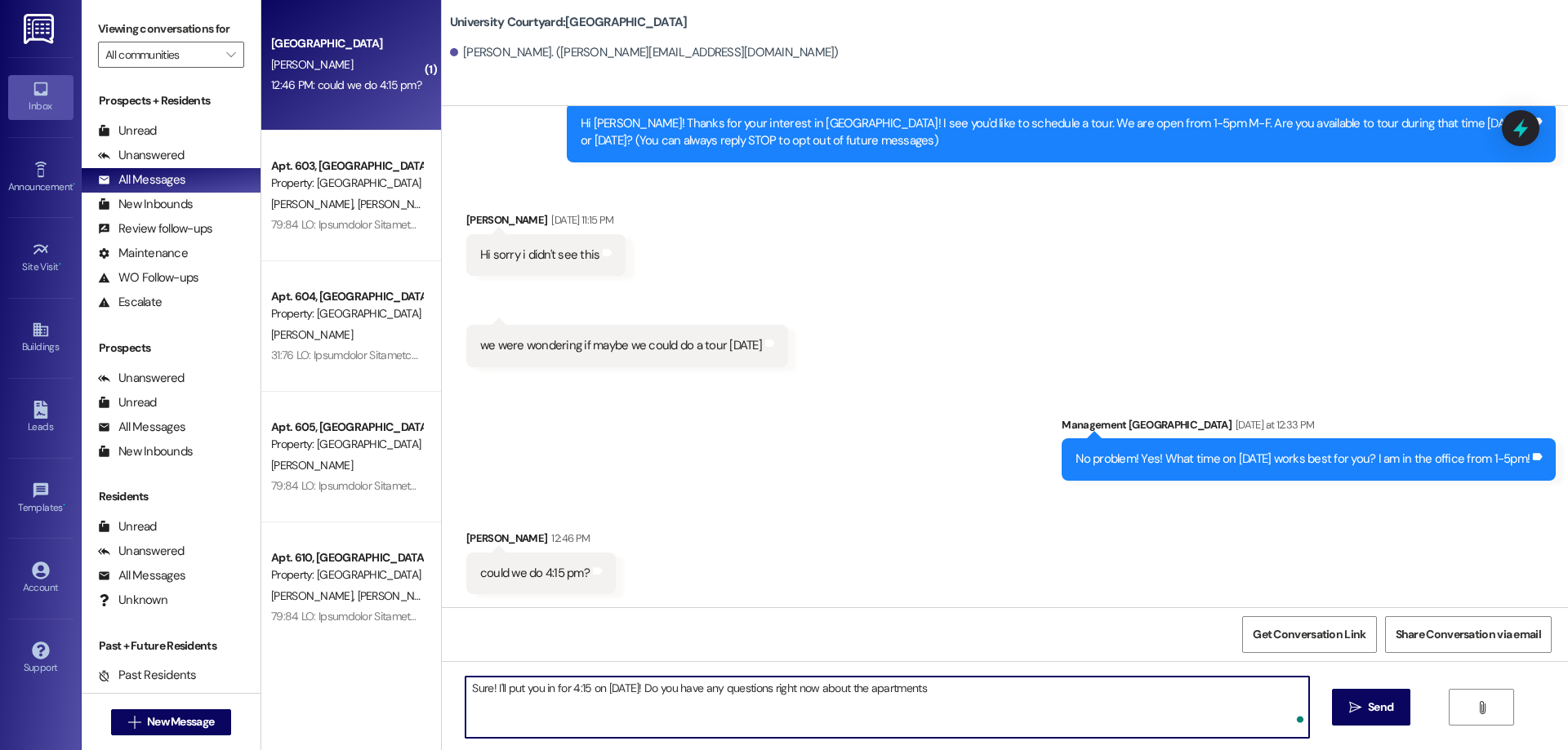
type textarea "Sure! I'll put you in for 4:15 on [DATE]! Do you have any questions right now a…"
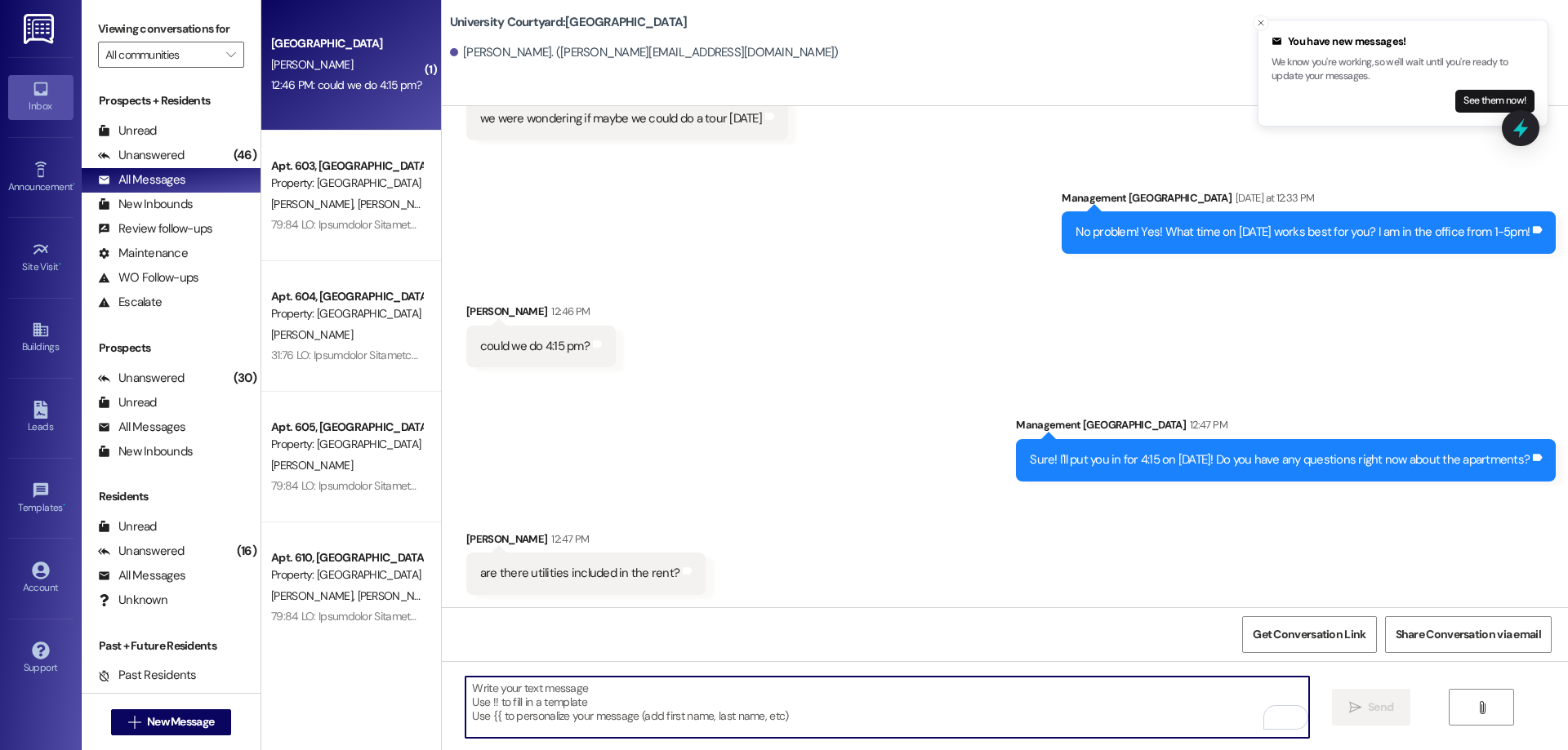
scroll to position [304, 0]
click at [613, 696] on textarea "To enrich screen reader interactions, please activate Accessibility in Grammarl…" at bounding box center [887, 708] width 843 height 61
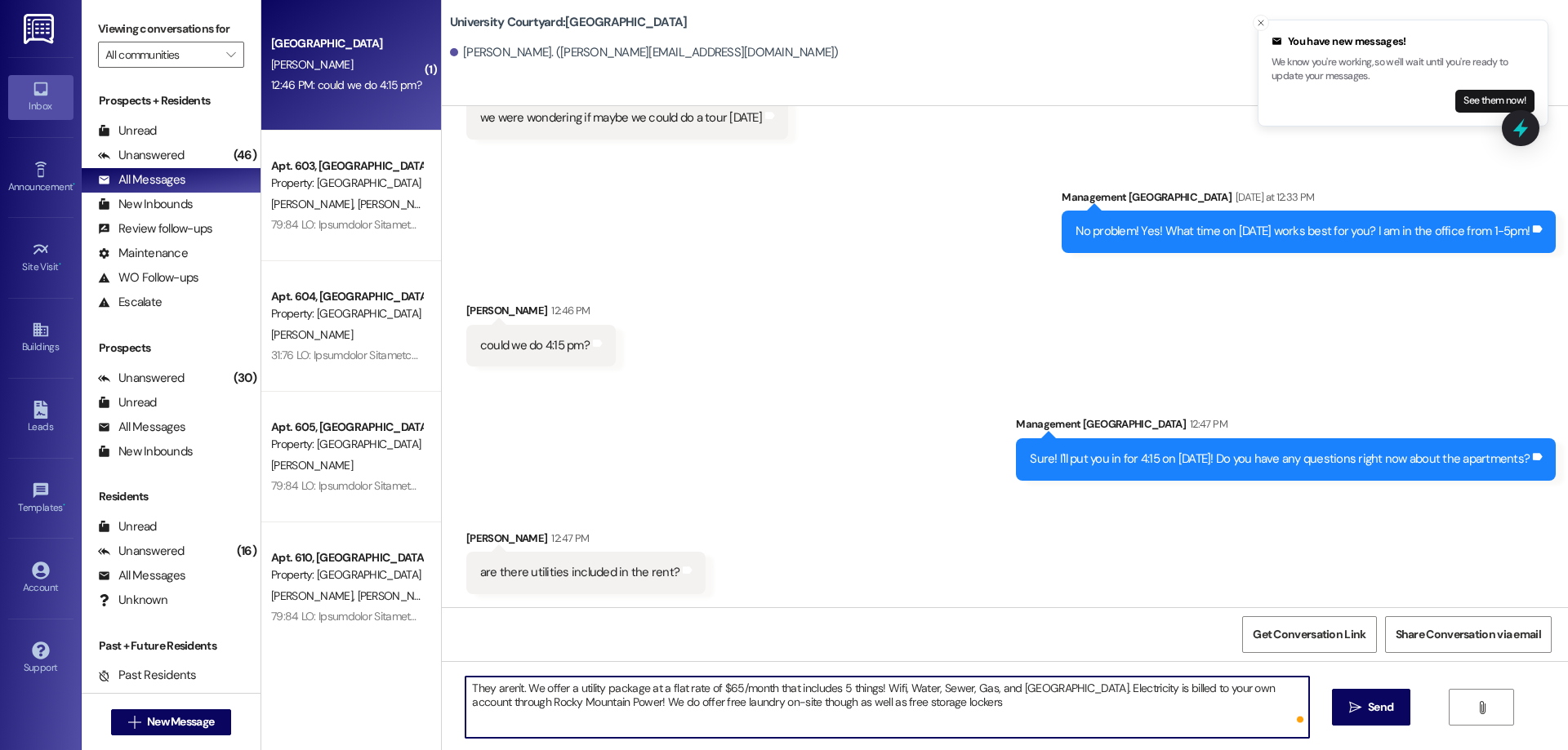
type textarea "They aren't. We offer a utility package at a flat rate of $65/month that includ…"
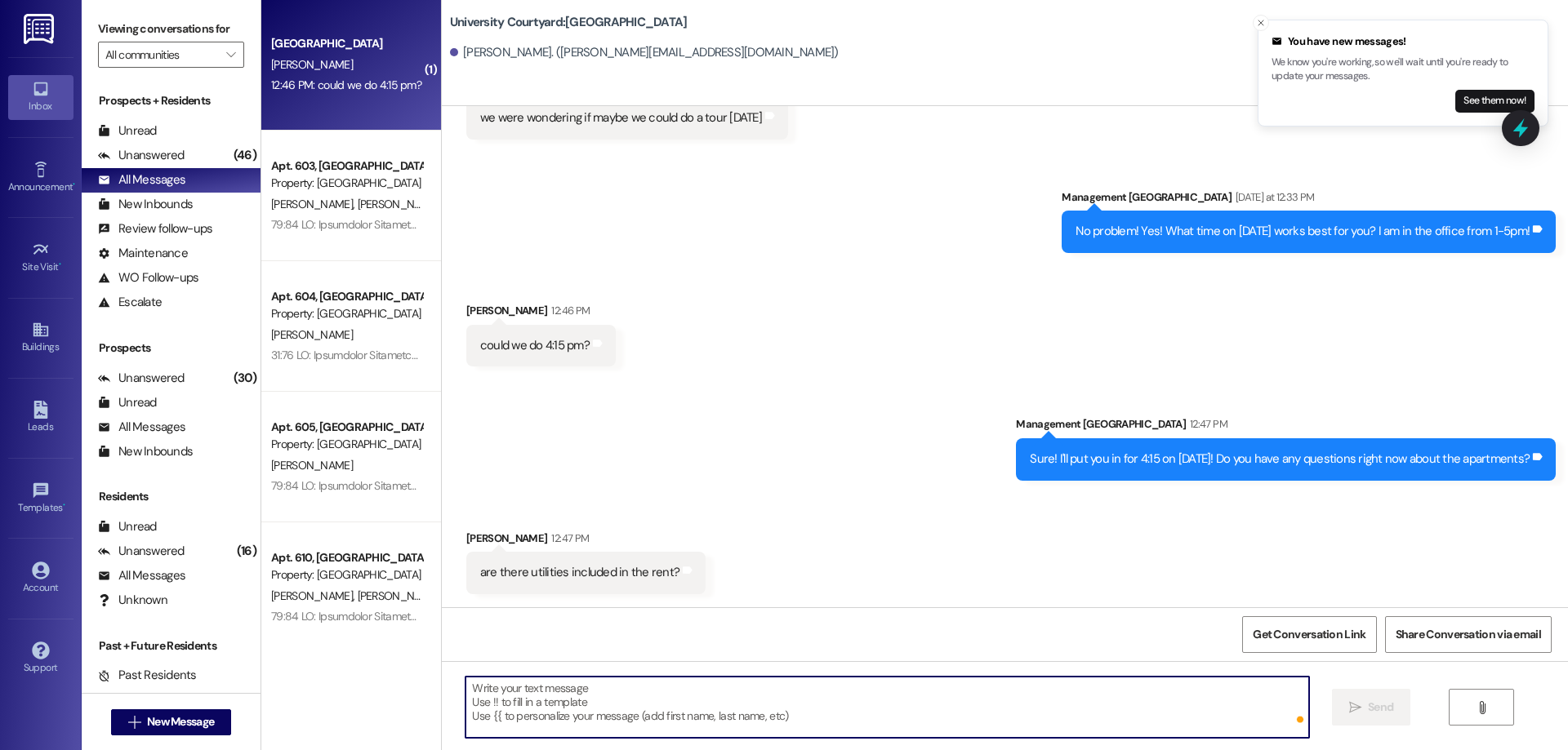
scroll to position [303, 0]
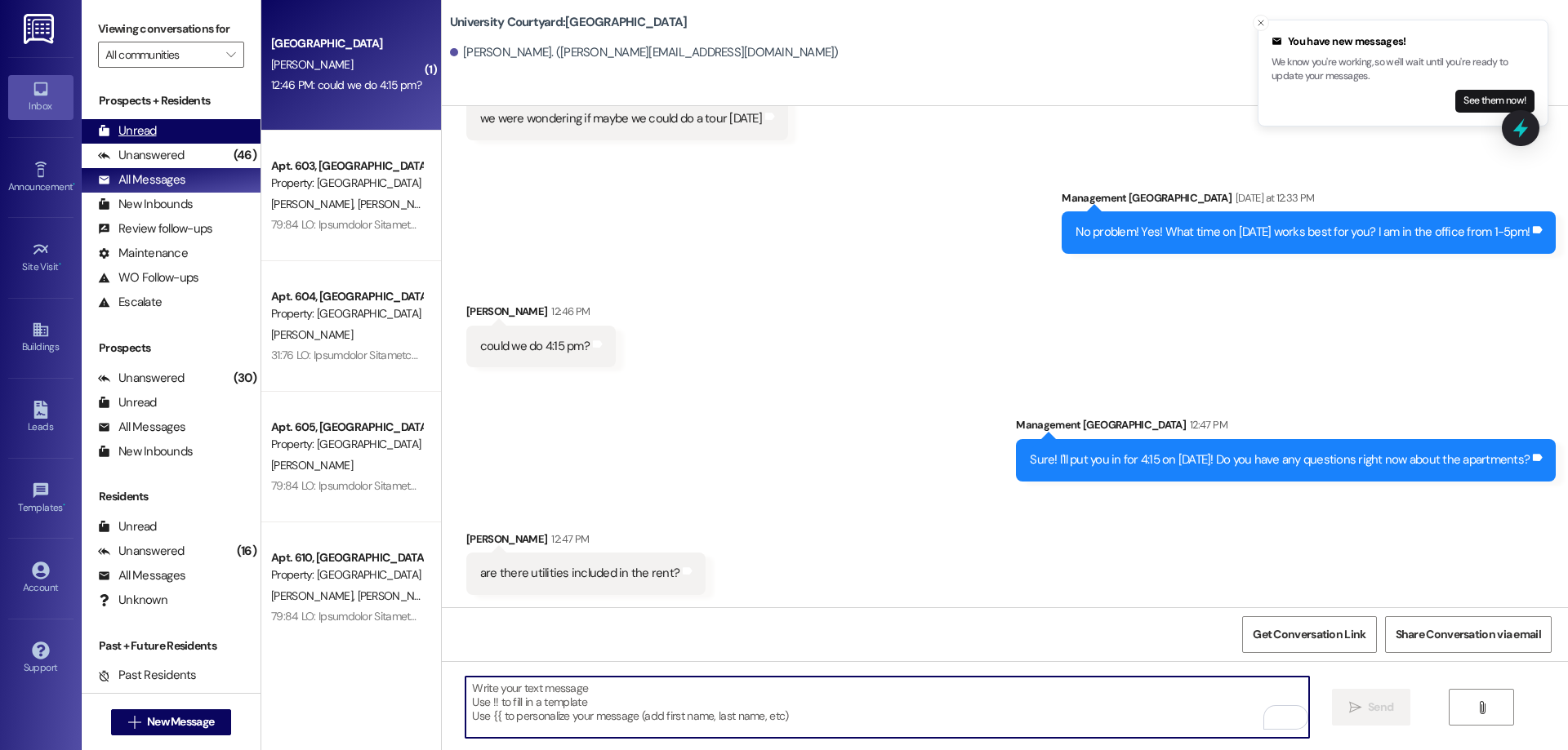
click at [189, 124] on div "Unread (0)" at bounding box center [171, 132] width 179 height 25
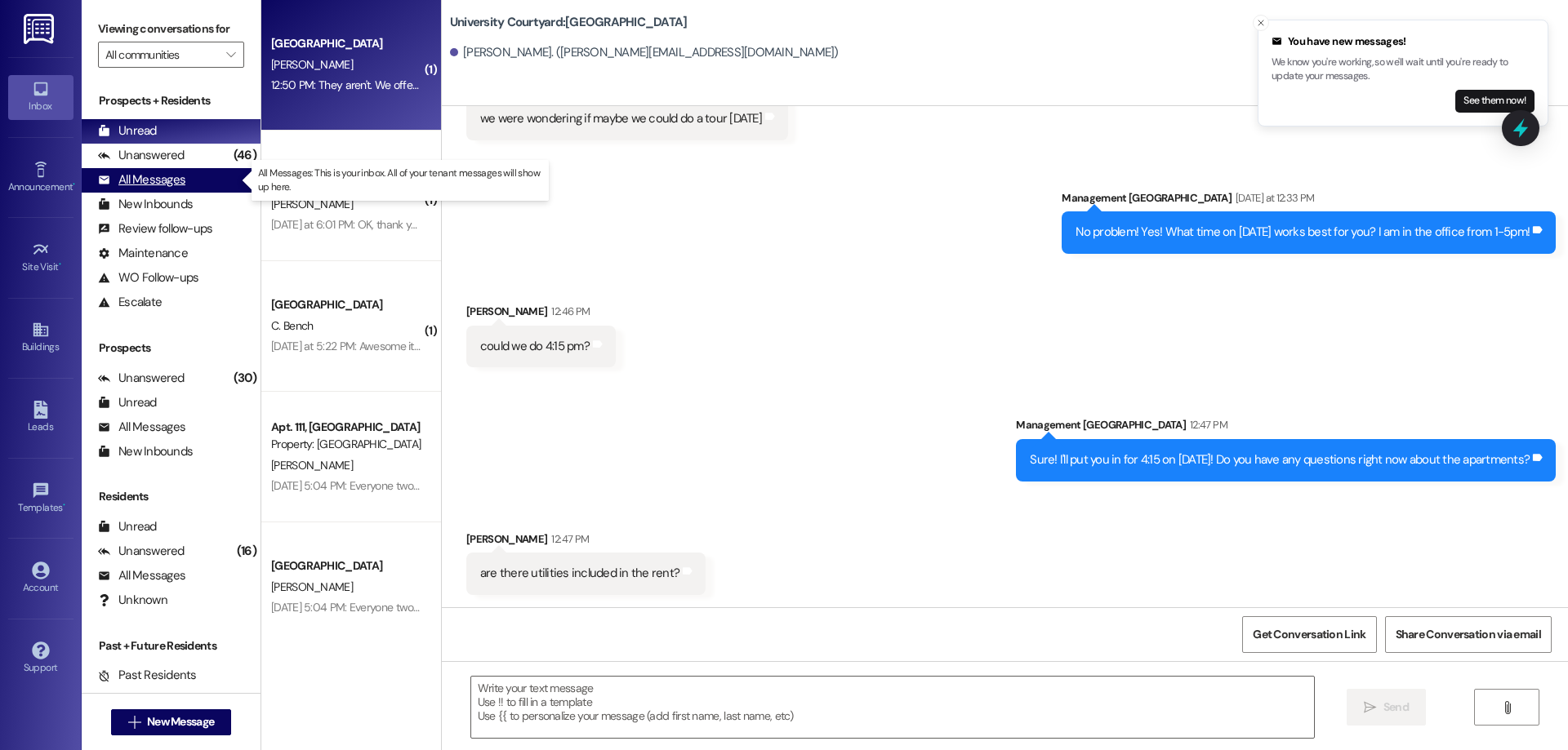
click at [162, 179] on div "All Messages" at bounding box center [142, 180] width 88 height 18
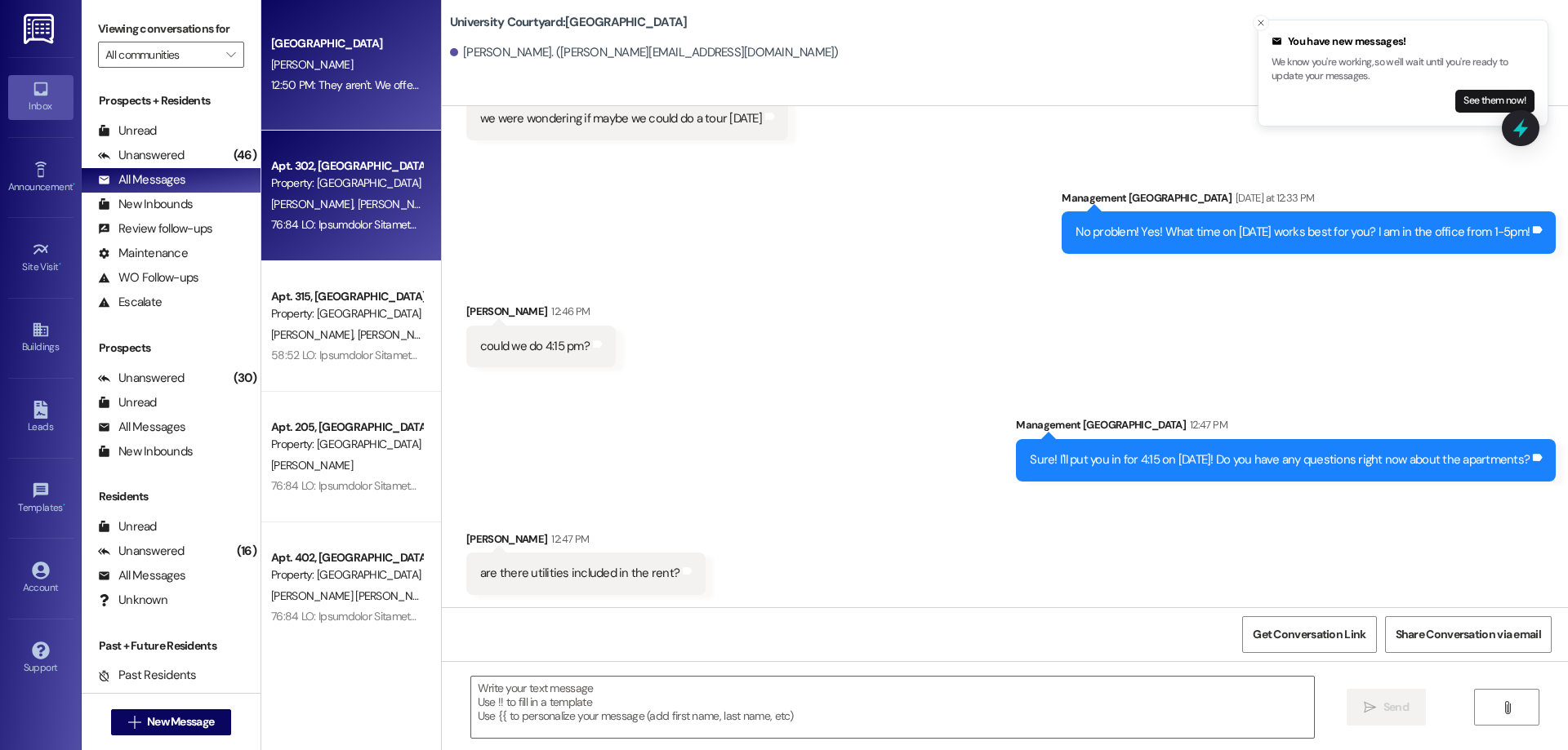
click at [362, 209] on div "[PERSON_NAME] [PERSON_NAME]" at bounding box center [347, 204] width 154 height 20
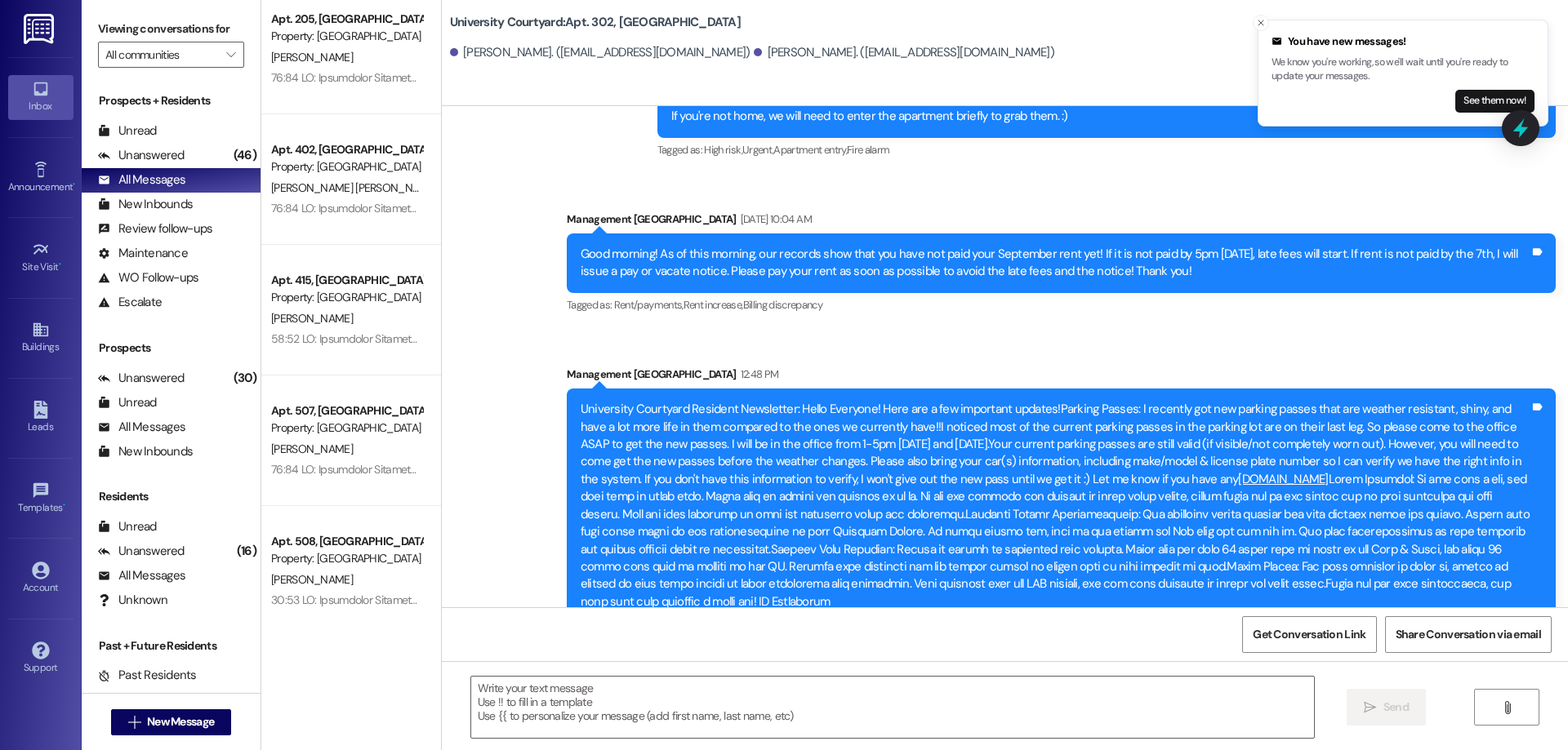
scroll to position [0, 0]
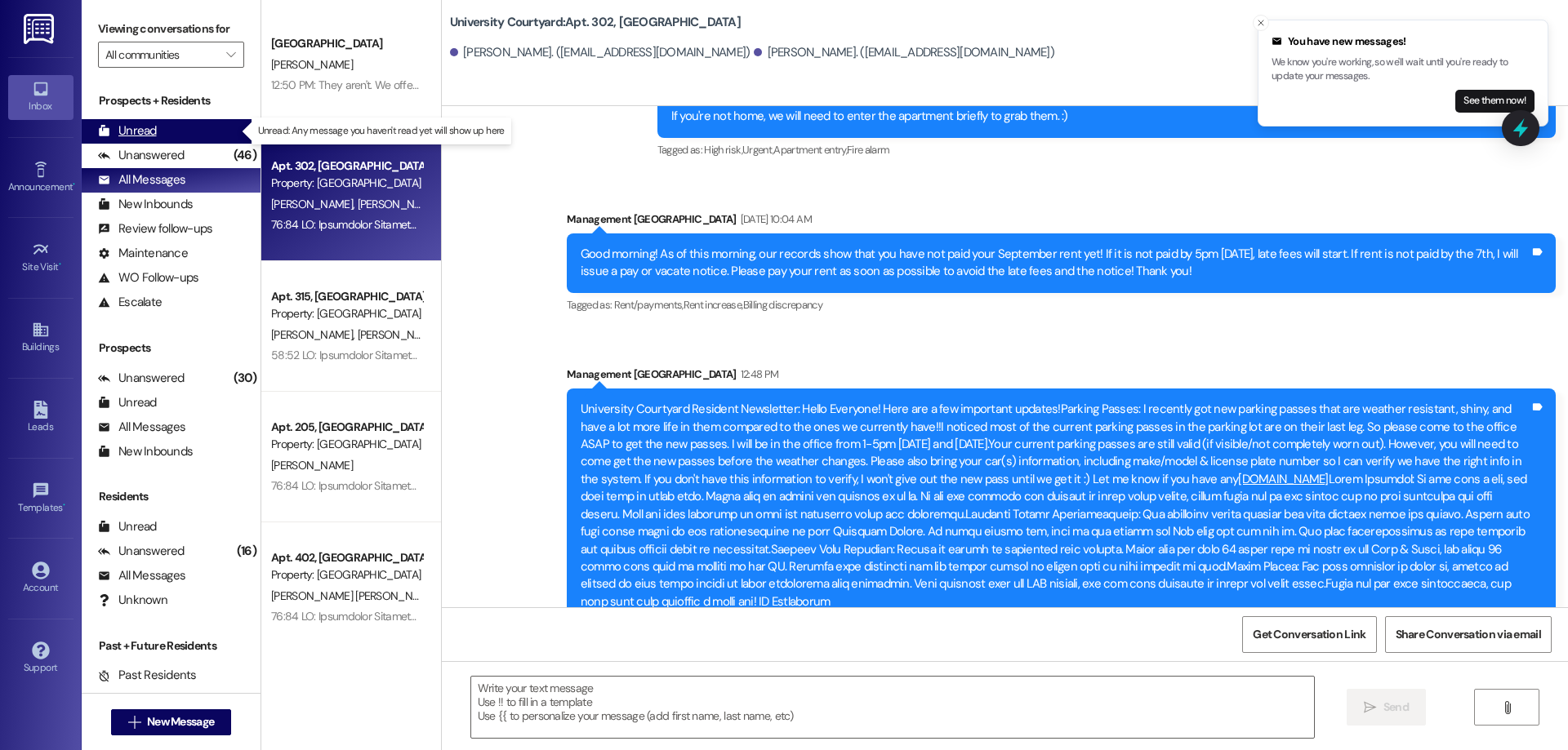
click at [147, 131] on div "Unread" at bounding box center [127, 132] width 59 height 18
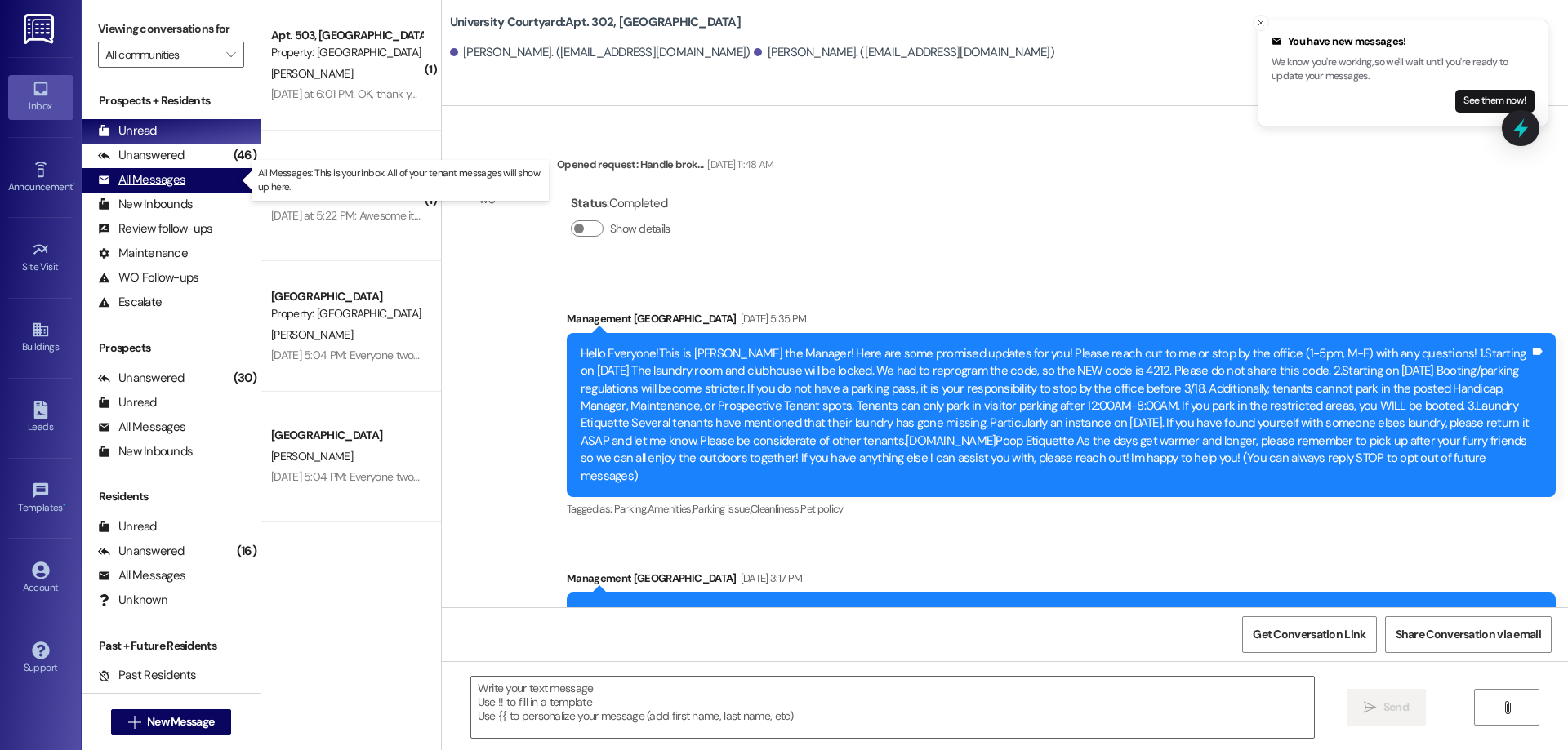
click at [159, 181] on div "All Messages" at bounding box center [142, 180] width 88 height 18
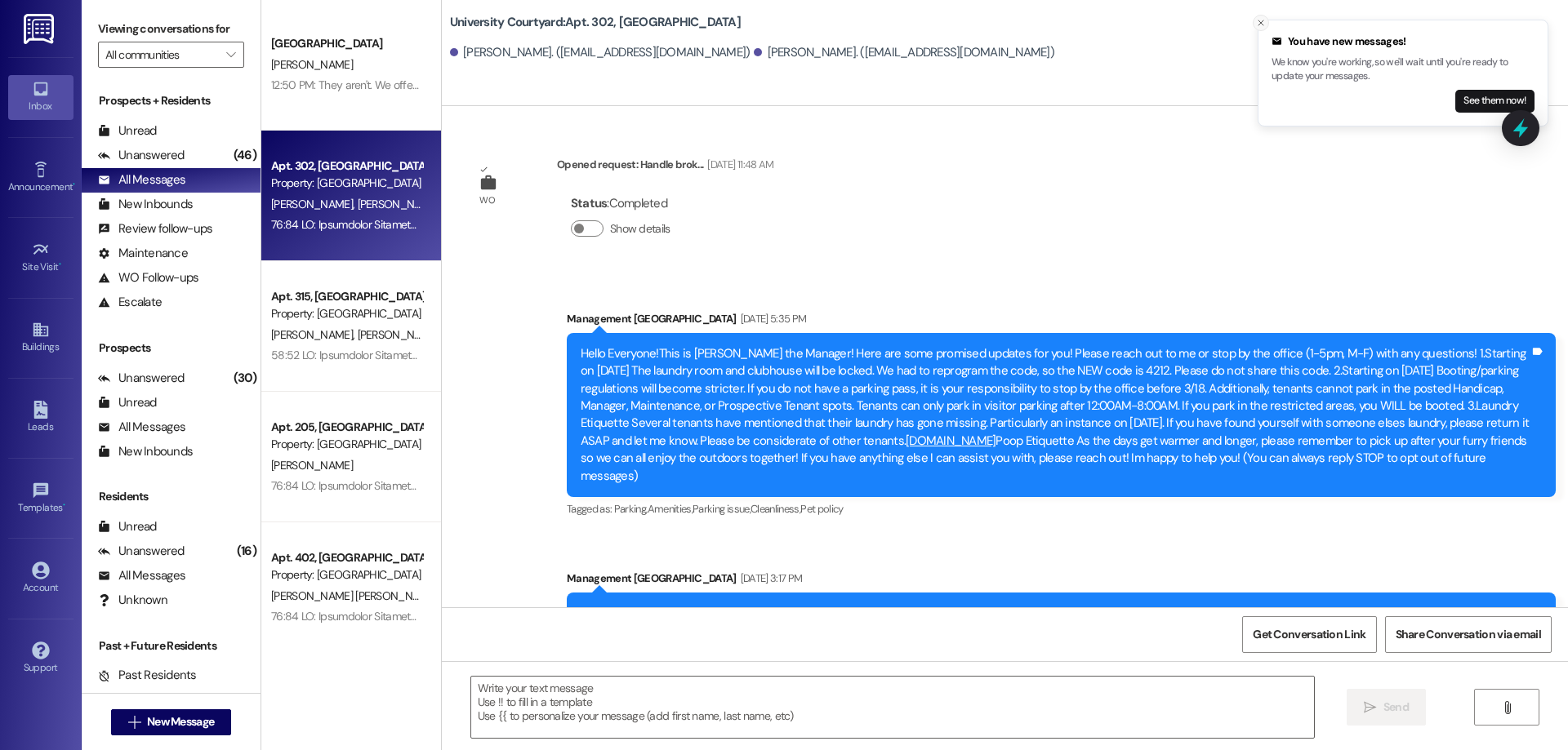
click at [1266, 24] on button "Close toast" at bounding box center [1261, 23] width 17 height 17
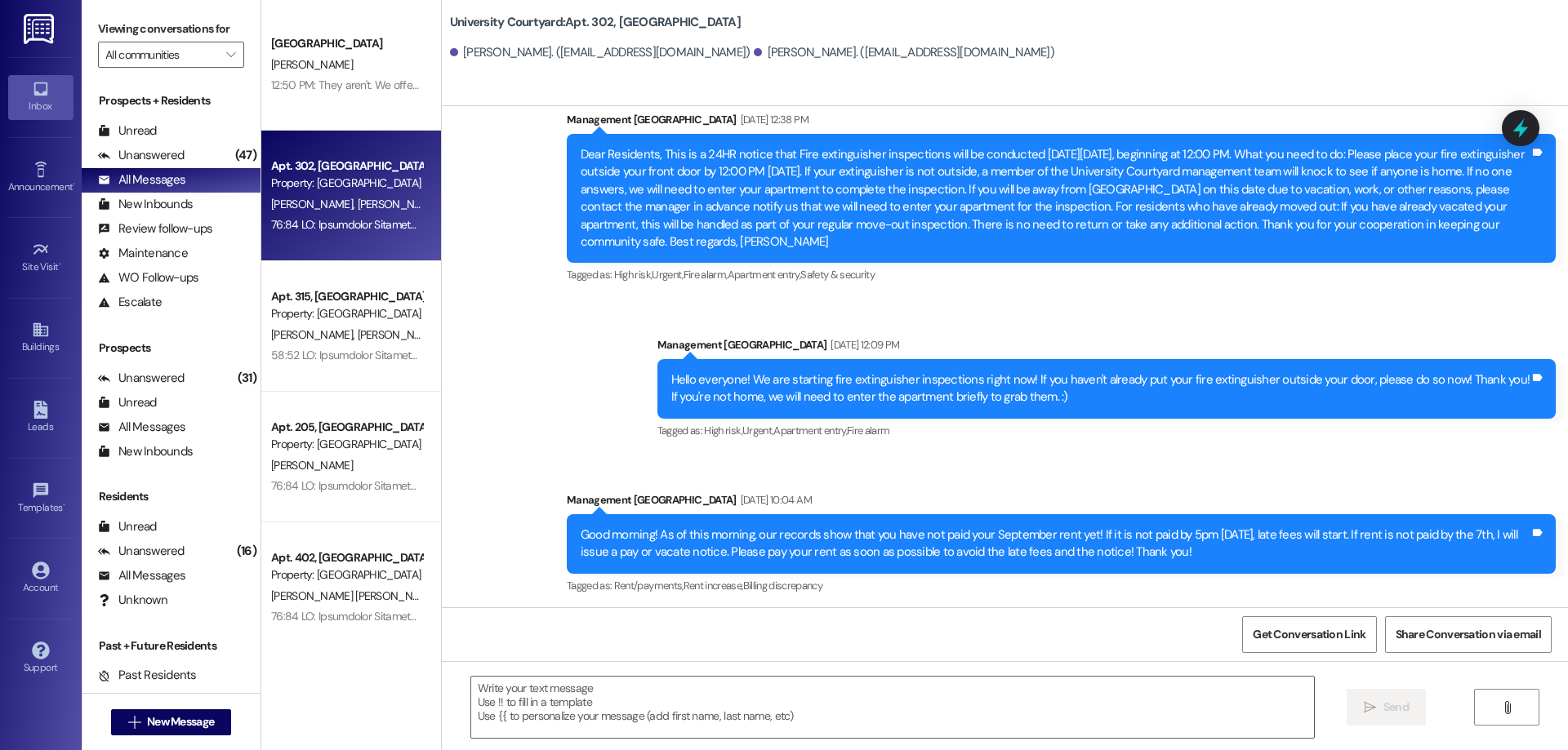
scroll to position [3465, 0]
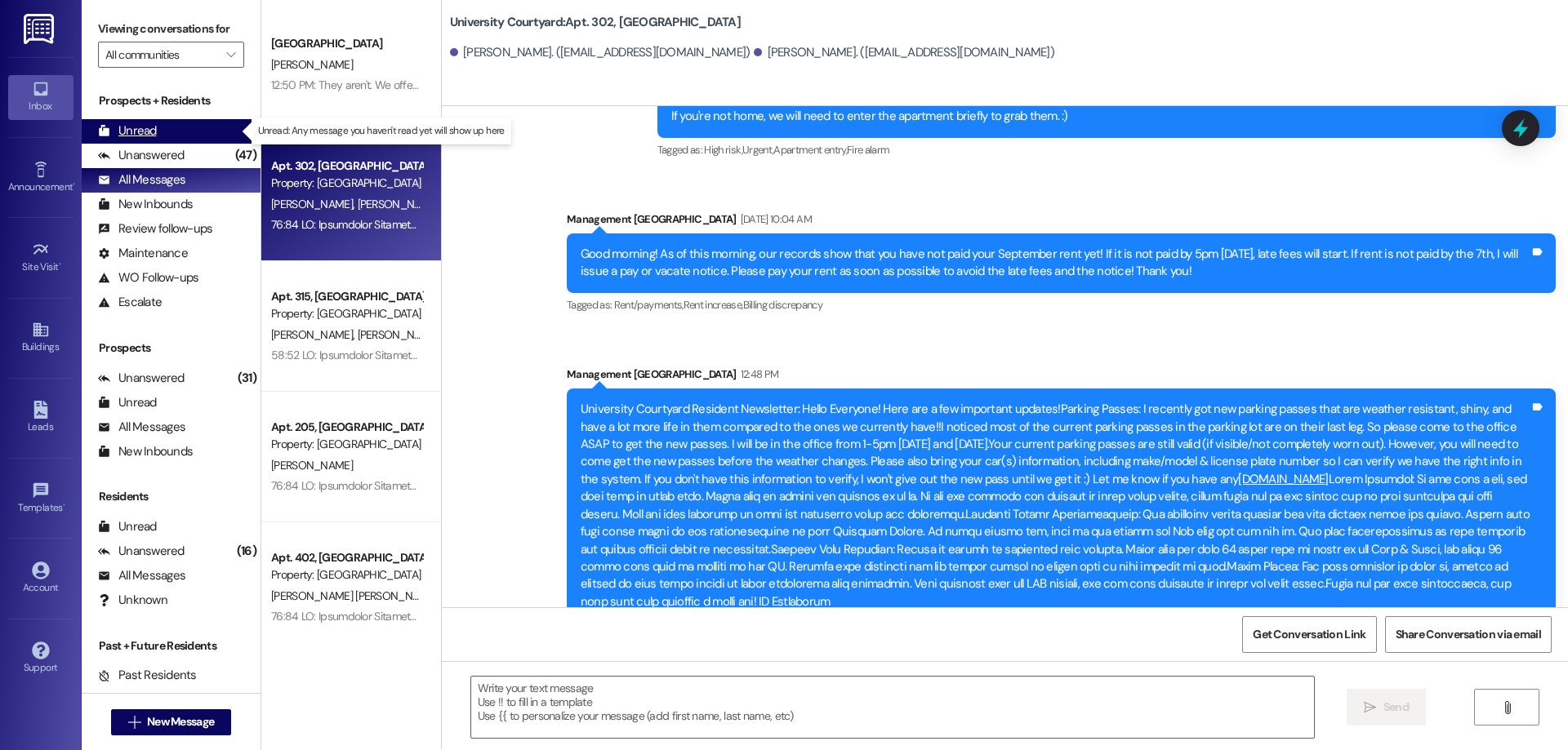
click at [183, 125] on div "Unread (0)" at bounding box center [171, 132] width 179 height 25
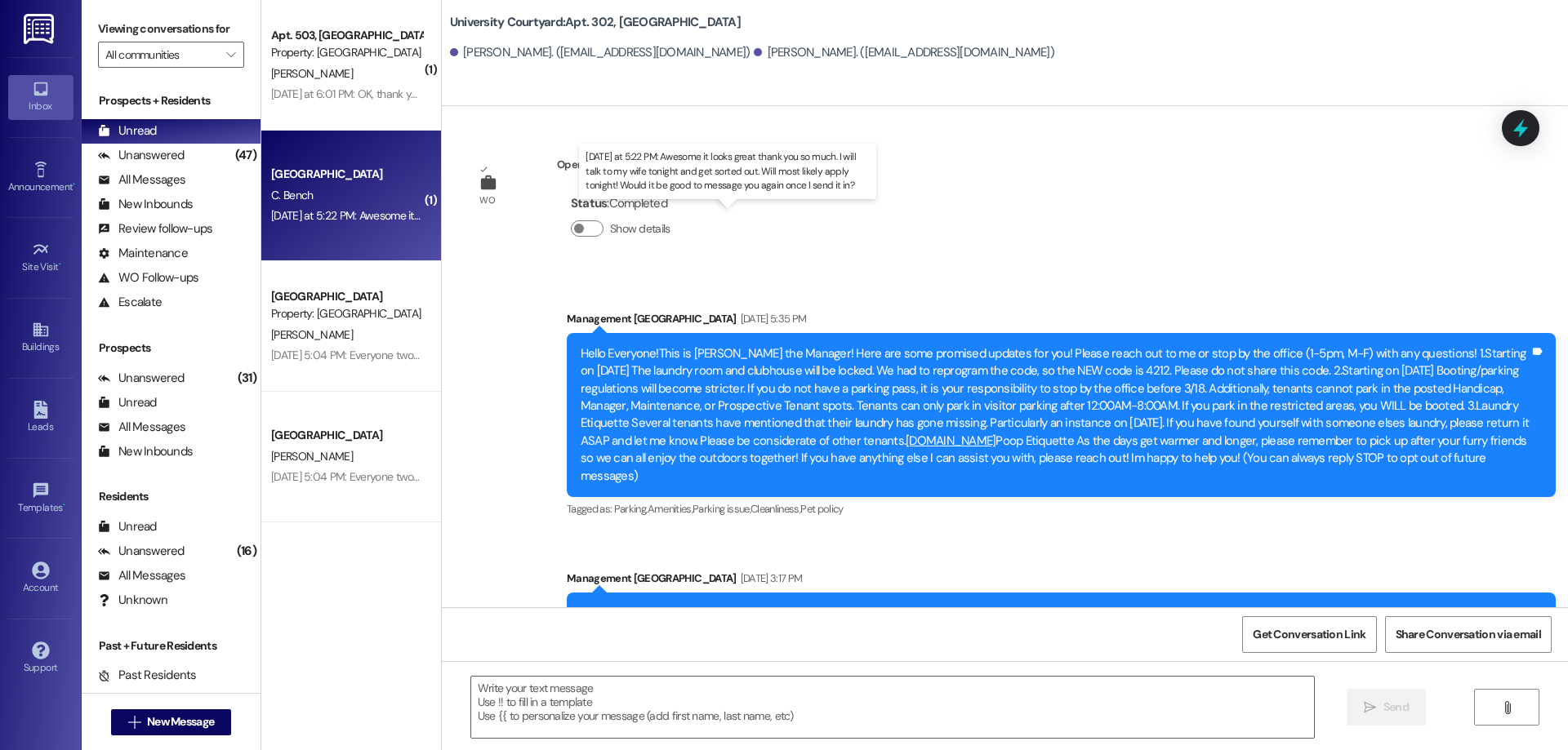
click at [382, 208] on div "[DATE] at 5:22 PM: Awesome it looks great thank you so much. I will talk to my …" at bounding box center [733, 215] width 924 height 15
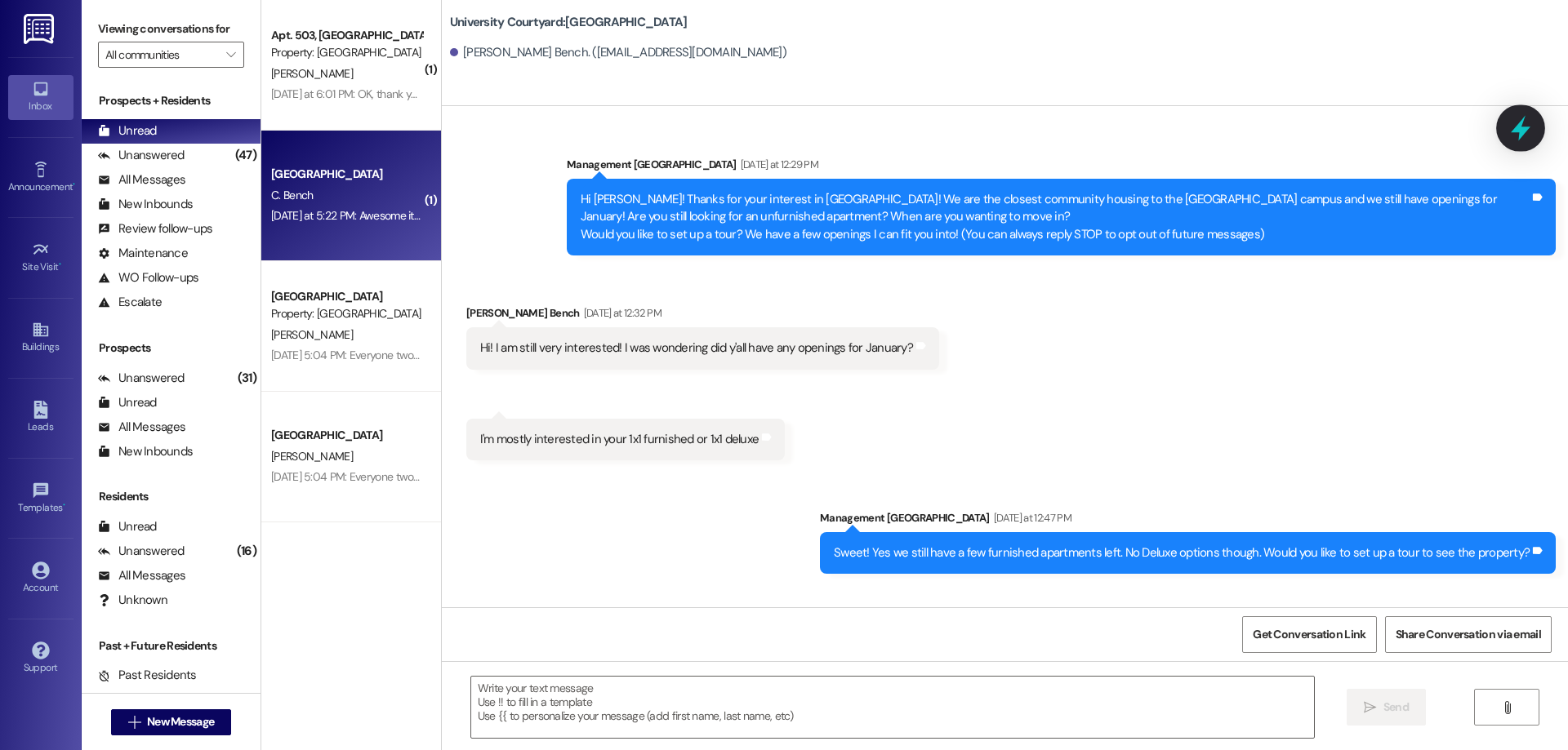
scroll to position [2286, 0]
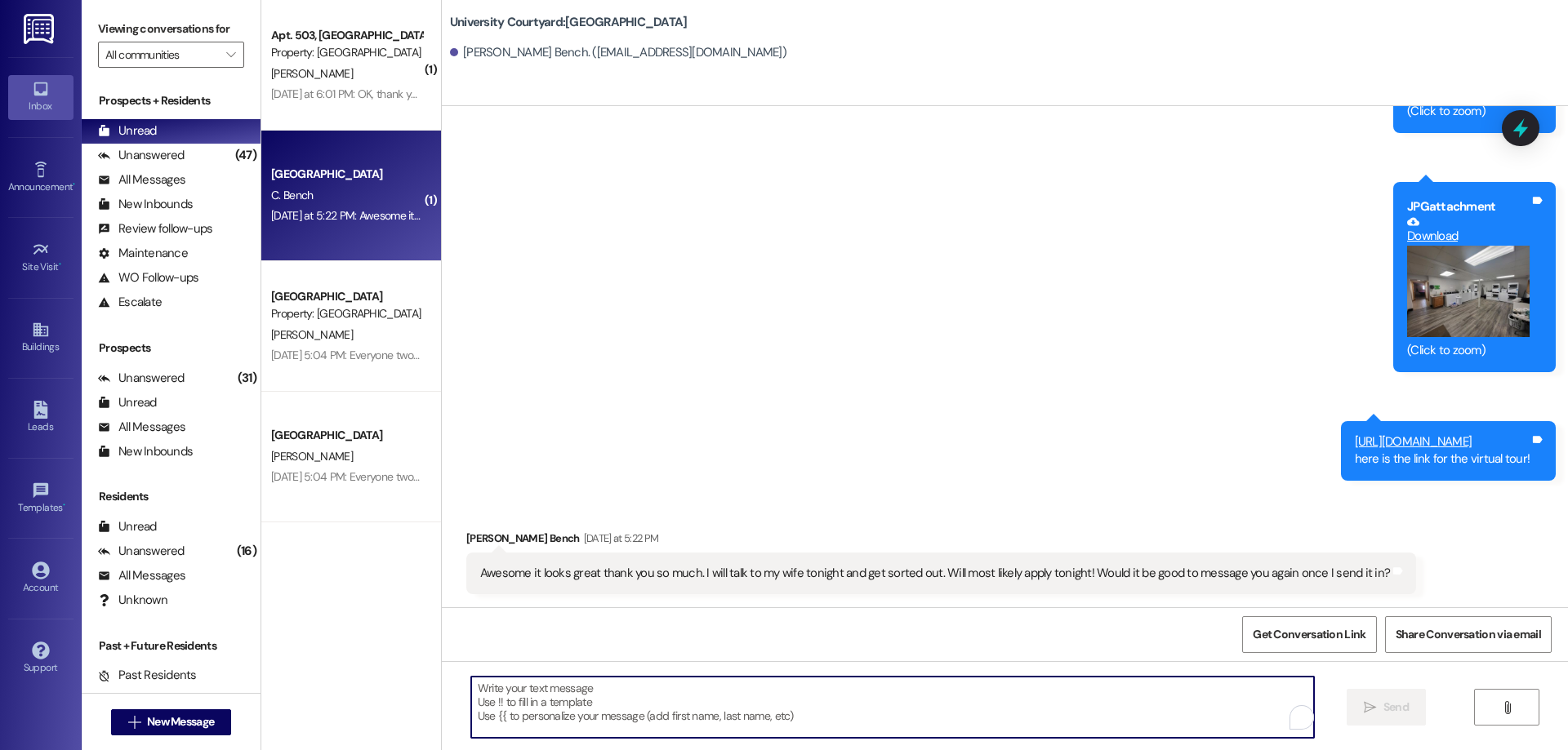
click at [701, 724] on textarea "To enrich screen reader interactions, please activate Accessibility in Grammarl…" at bounding box center [892, 708] width 843 height 61
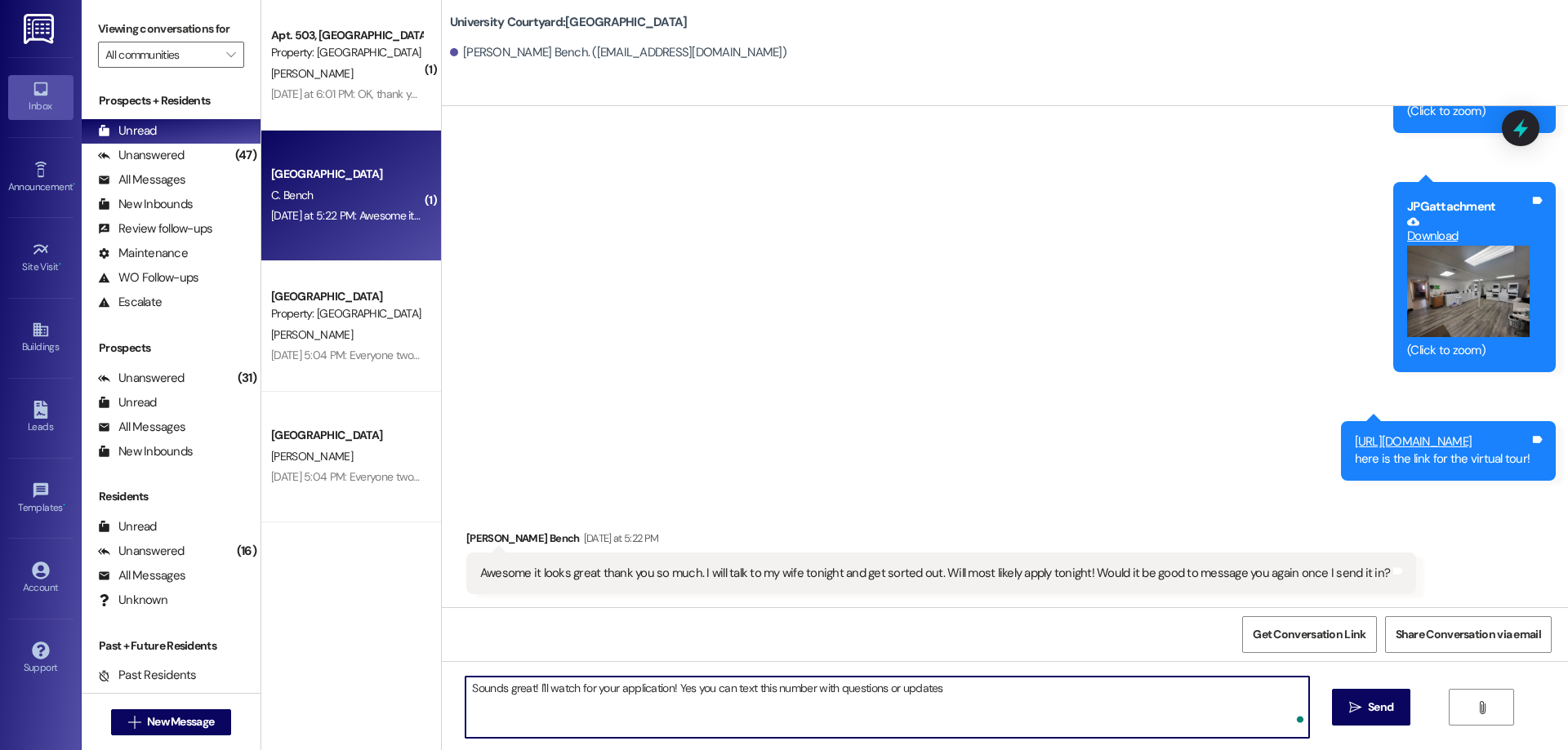
type textarea "Sounds great! I'll watch for your application! Yes you can text this number wit…"
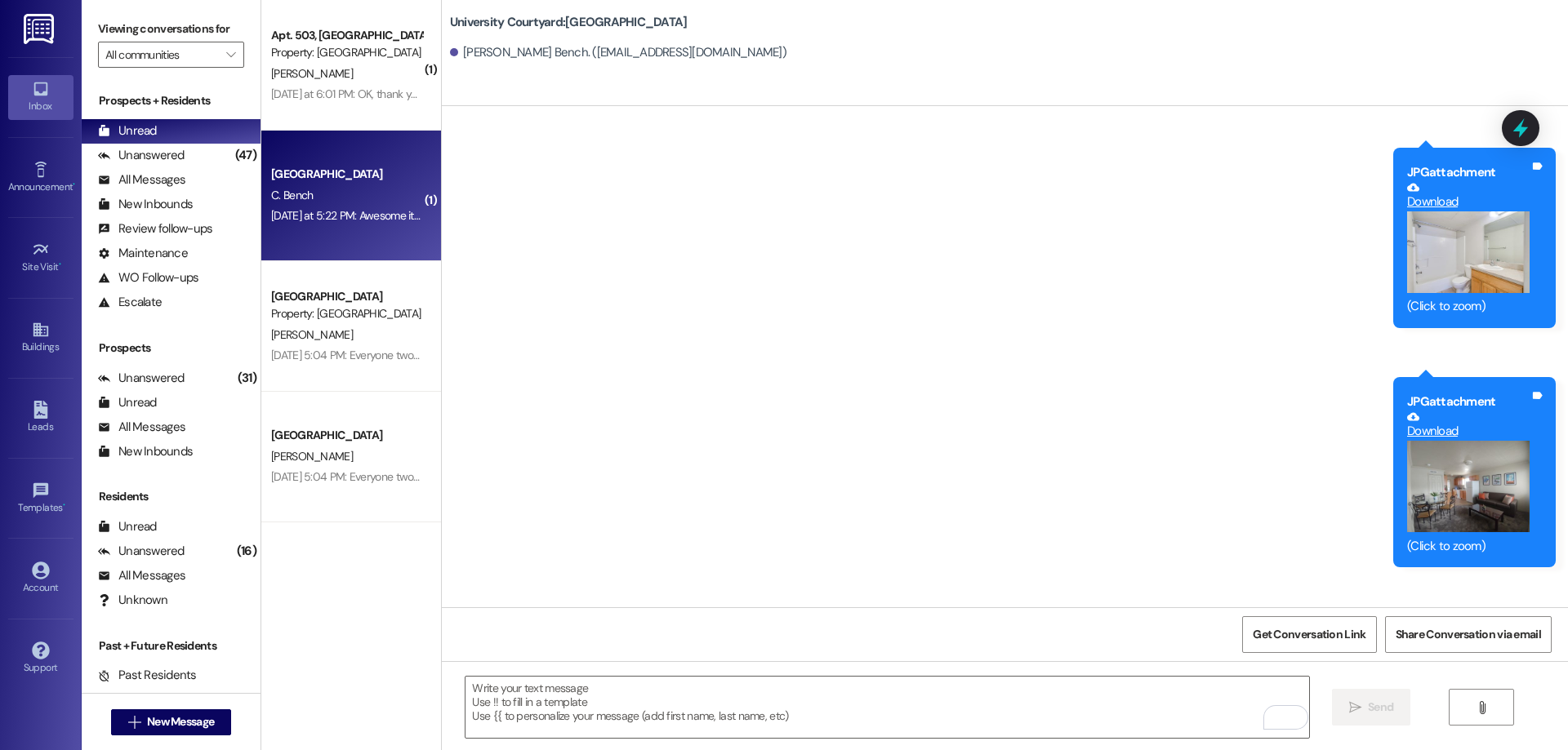
scroll to position [1387, 0]
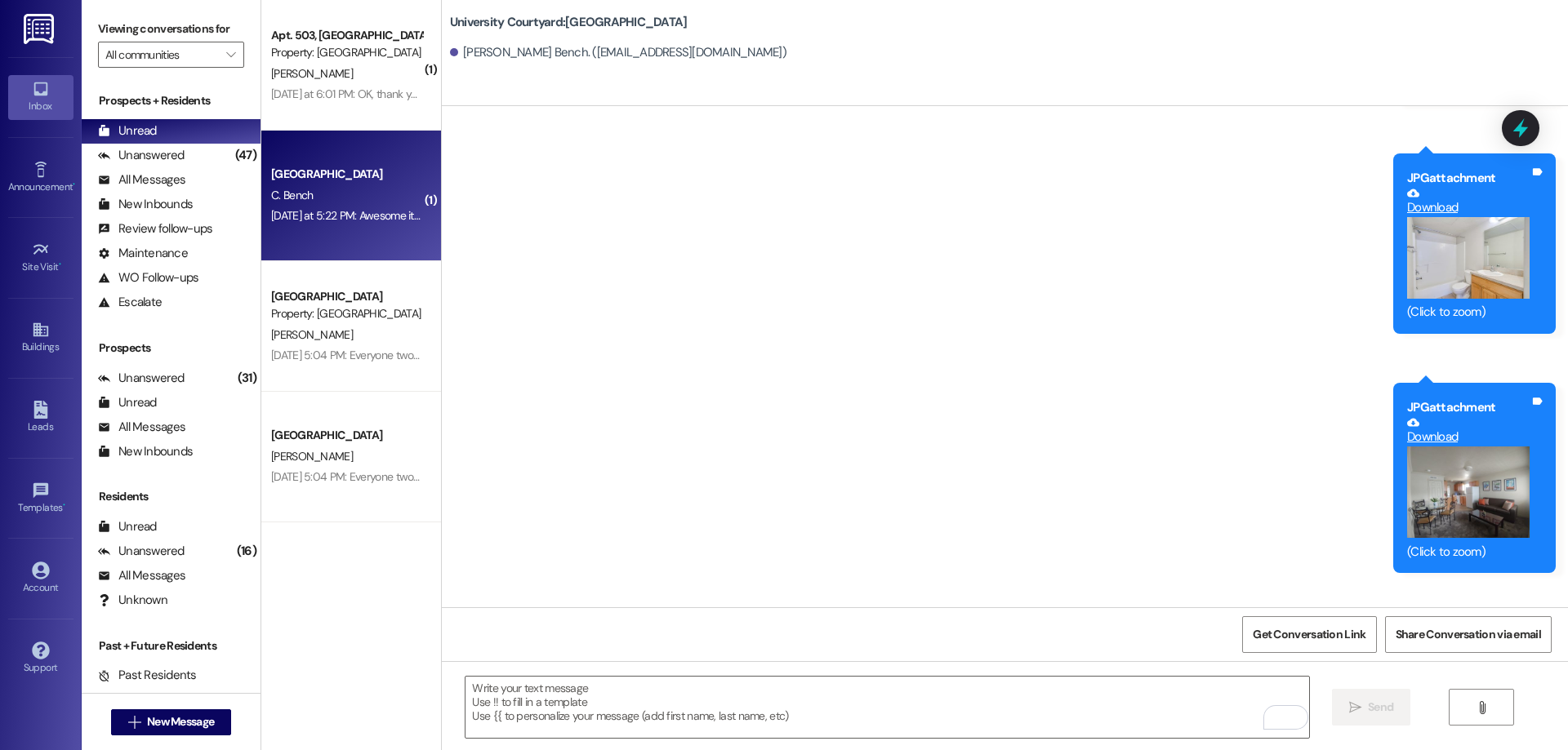
click at [1471, 493] on button "Zoom image" at bounding box center [1469, 492] width 123 height 92
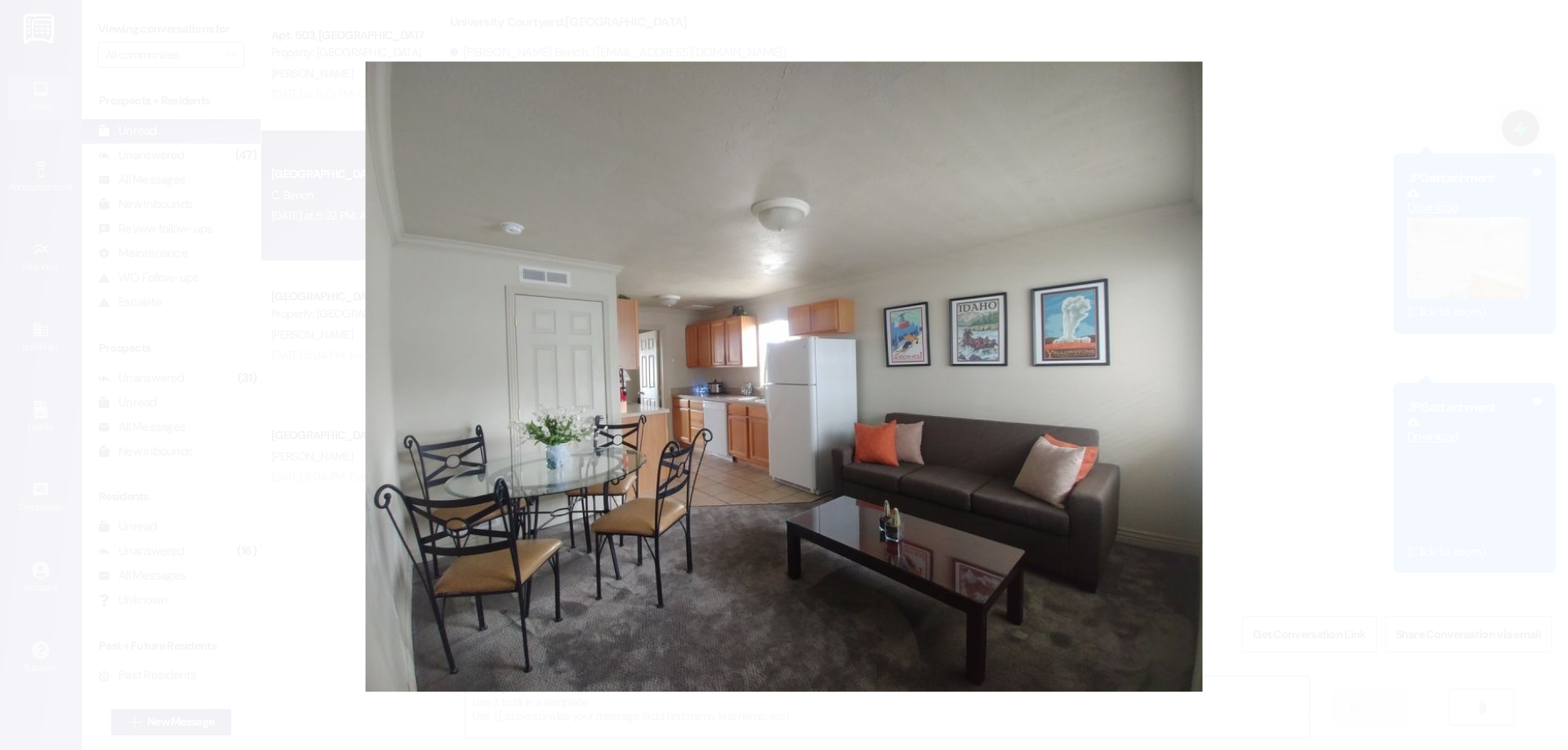
click at [1052, 360] on button "Unzoom image" at bounding box center [784, 375] width 1568 height 750
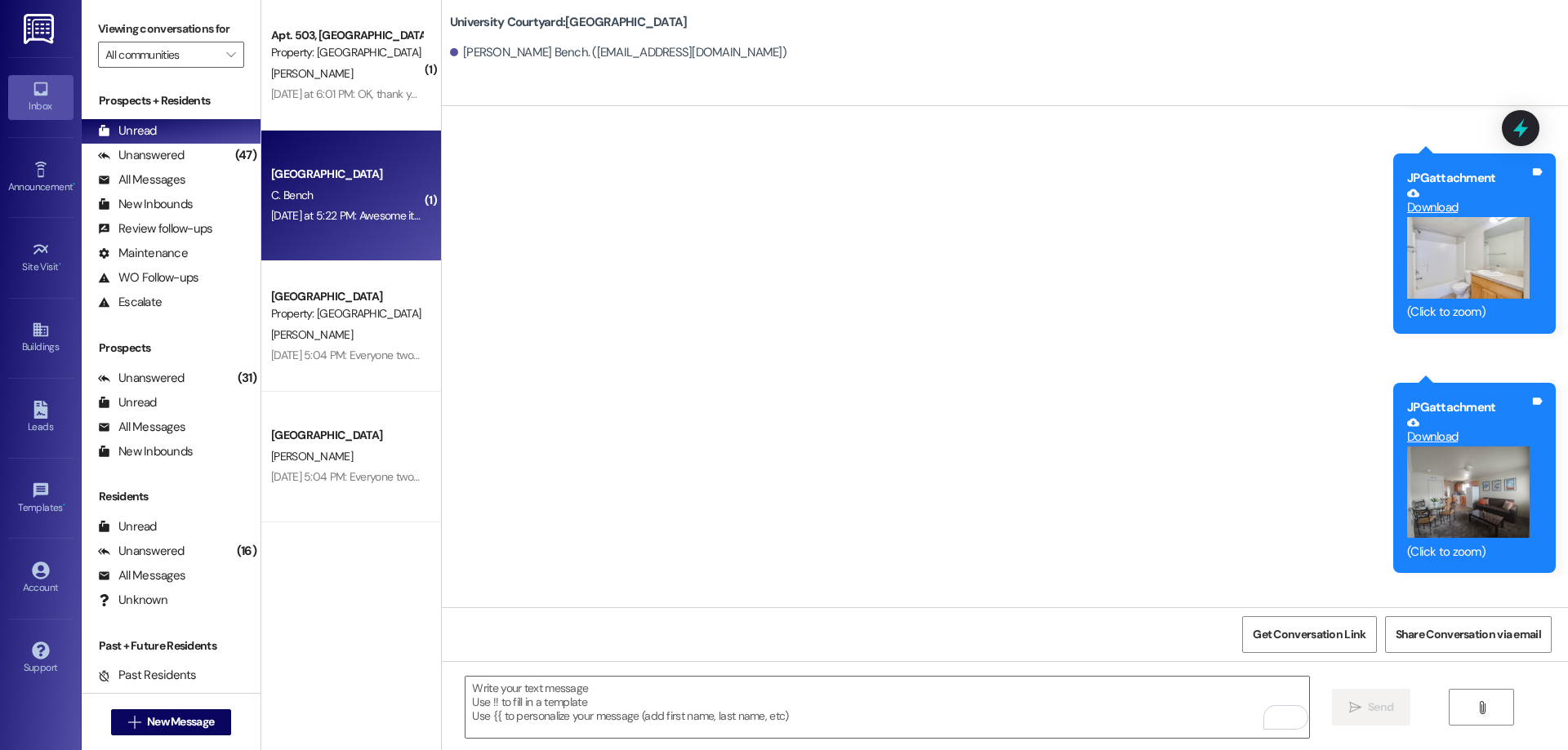
click at [1448, 257] on button "Zoom image" at bounding box center [1469, 258] width 123 height 82
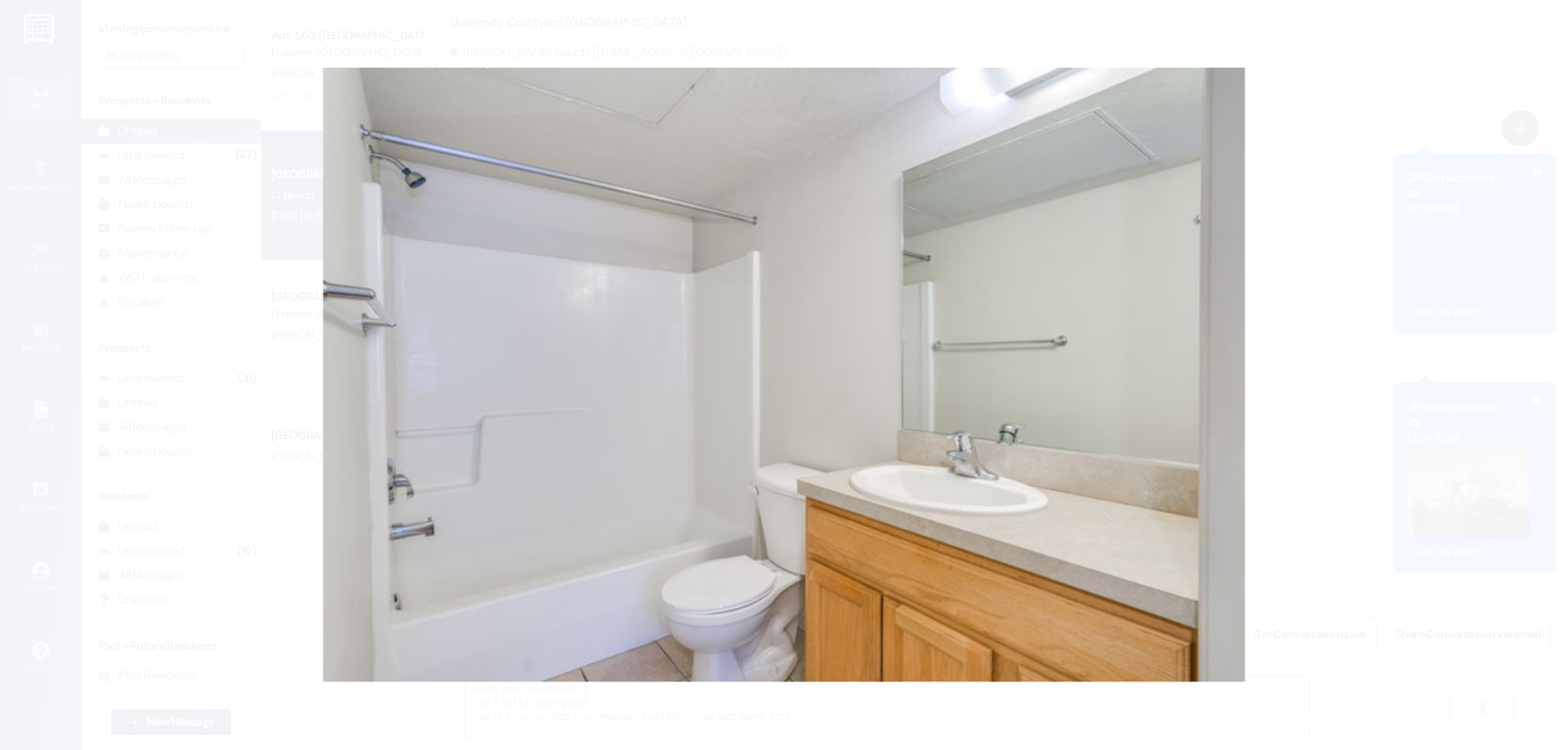
click at [899, 336] on button "Unzoom image" at bounding box center [784, 375] width 1568 height 750
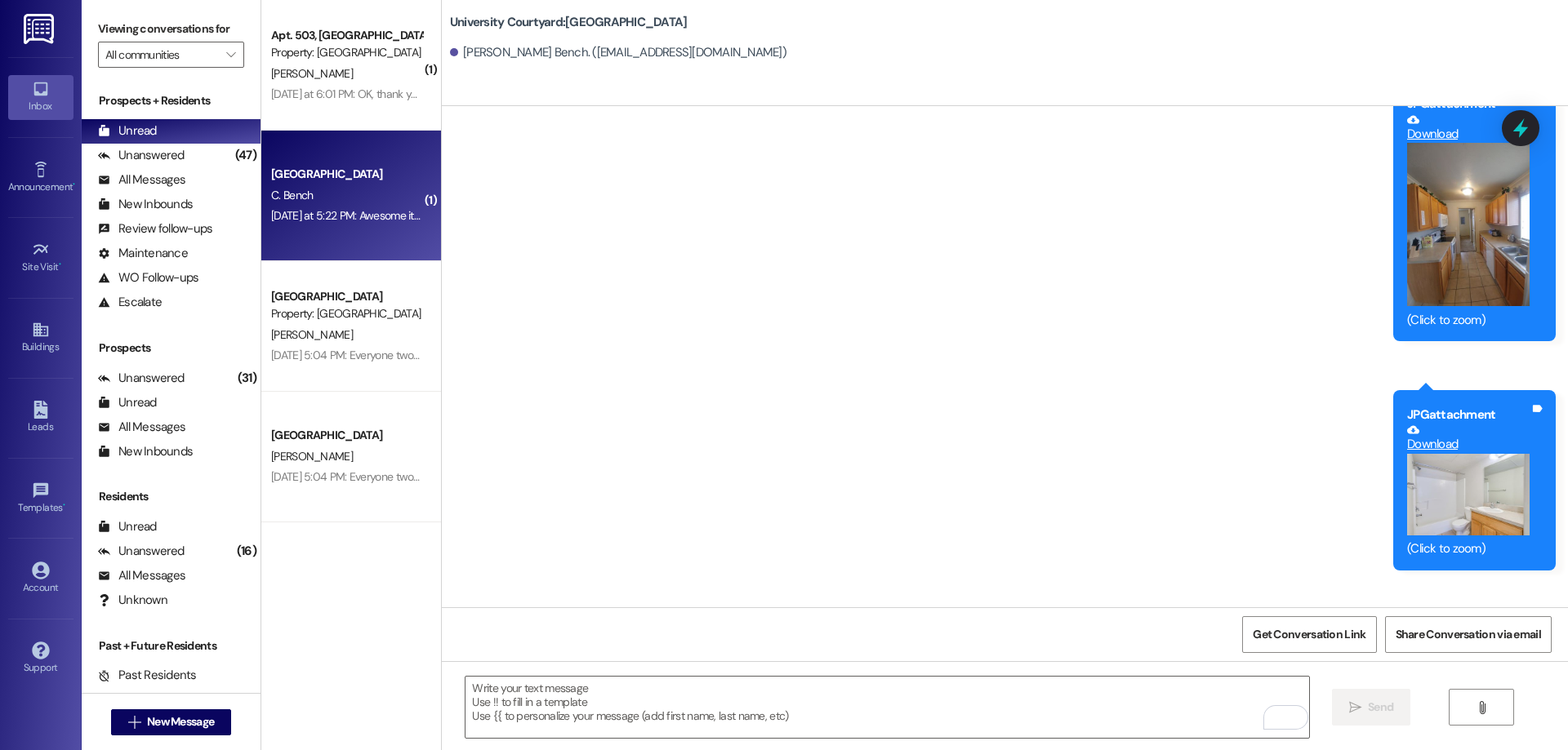
scroll to position [1142, 0]
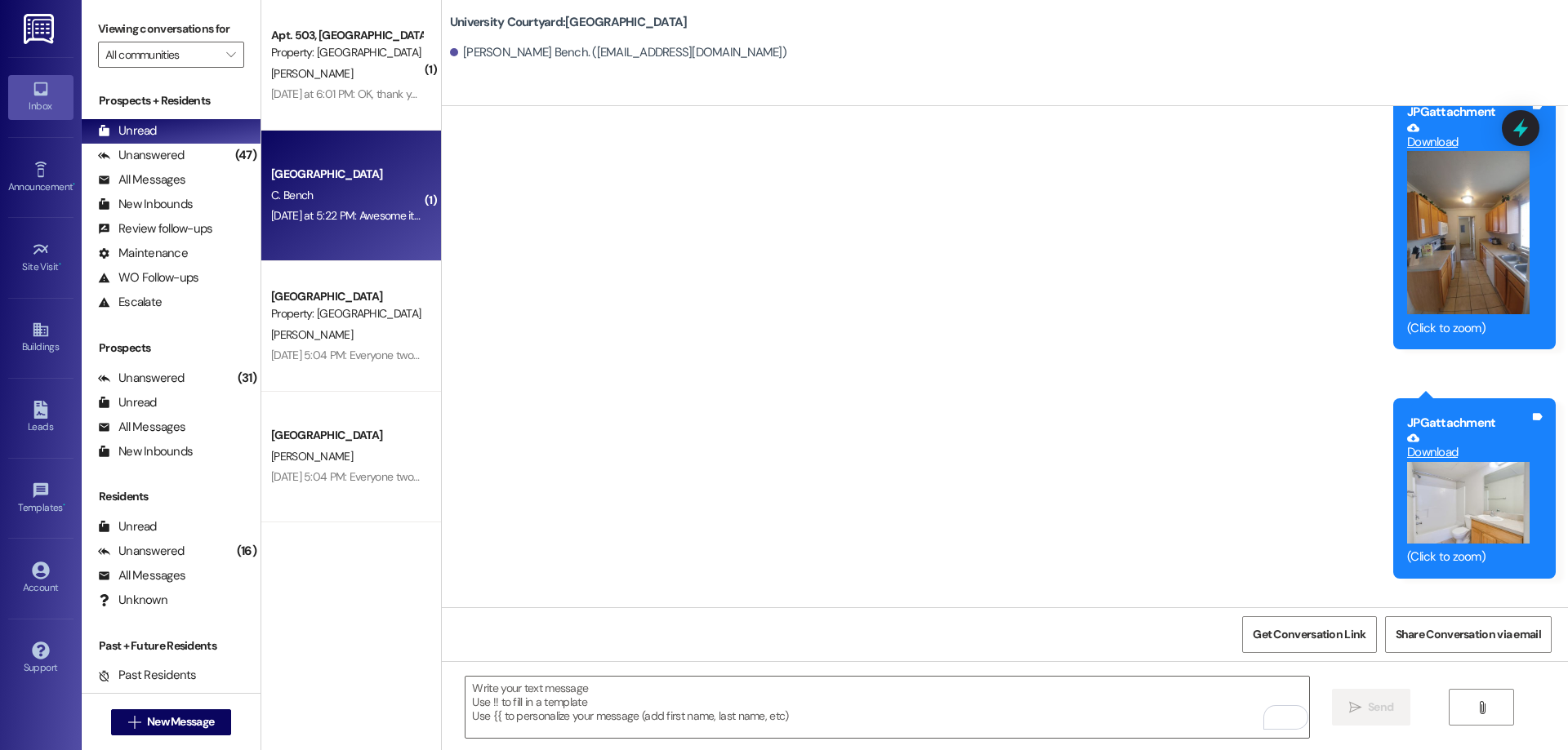
click at [1457, 252] on button "Zoom image" at bounding box center [1469, 232] width 123 height 163
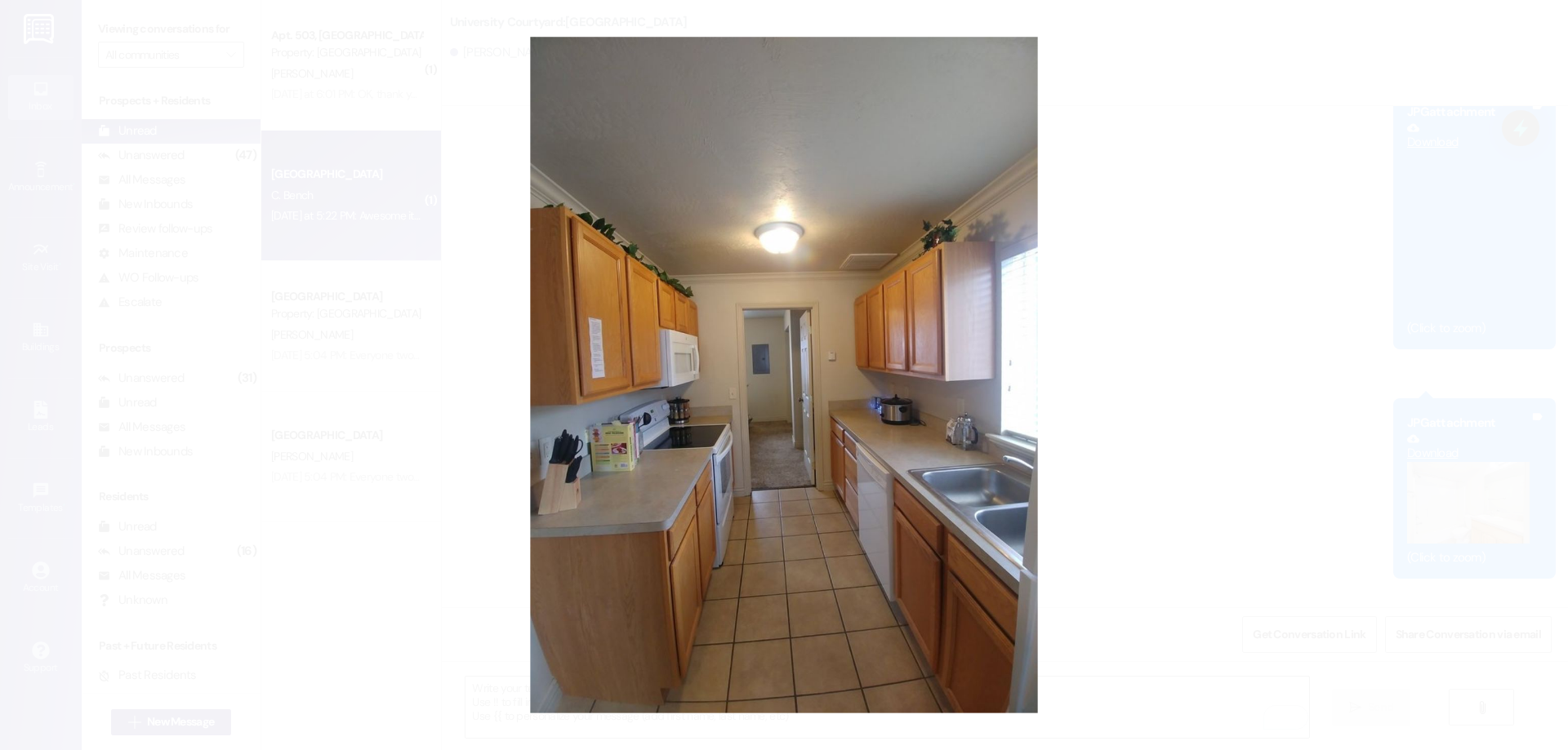
click at [803, 361] on button "Unzoom image" at bounding box center [784, 375] width 1568 height 750
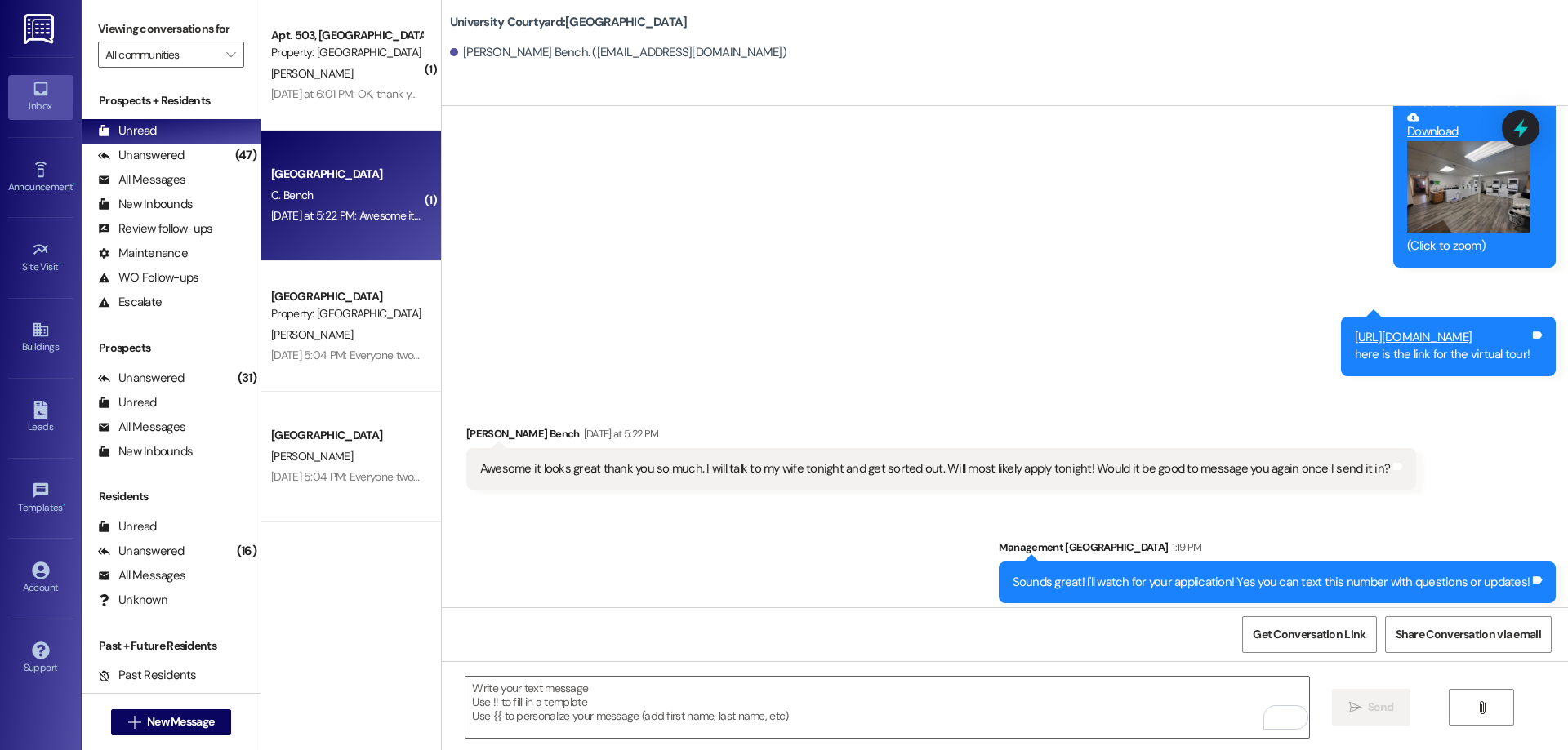
scroll to position [2399, 0]
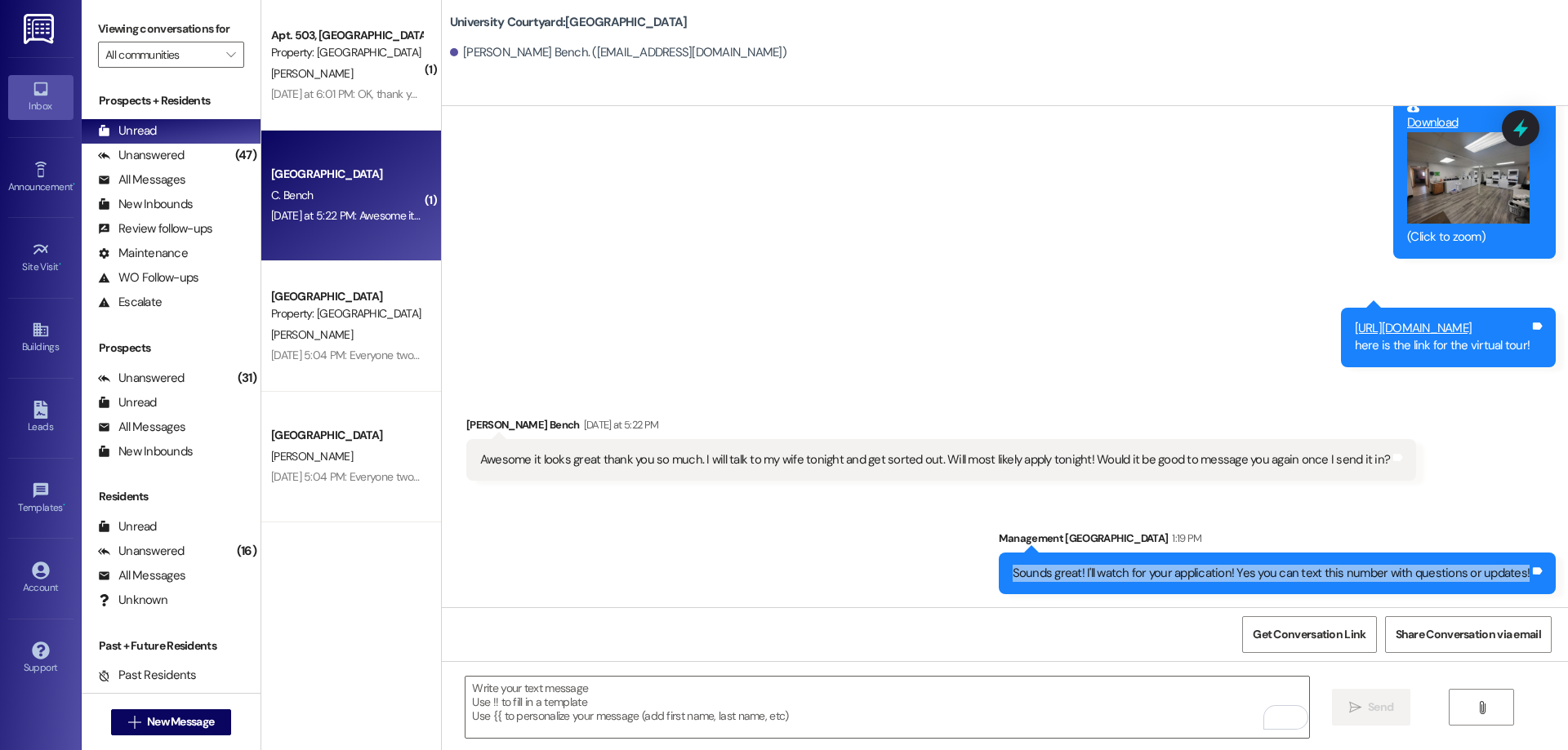
drag, startPoint x: 1016, startPoint y: 572, endPoint x: 1524, endPoint y: 592, distance: 508.4
click at [1524, 592] on div "Sounds great! I'll watch for your application! Yes you can text this number wit…" at bounding box center [1278, 573] width 558 height 41
copy div "Sounds great! I'll watch for your application! Yes you can text this number wit…"
